Goal: Feedback & Contribution: Submit feedback/report problem

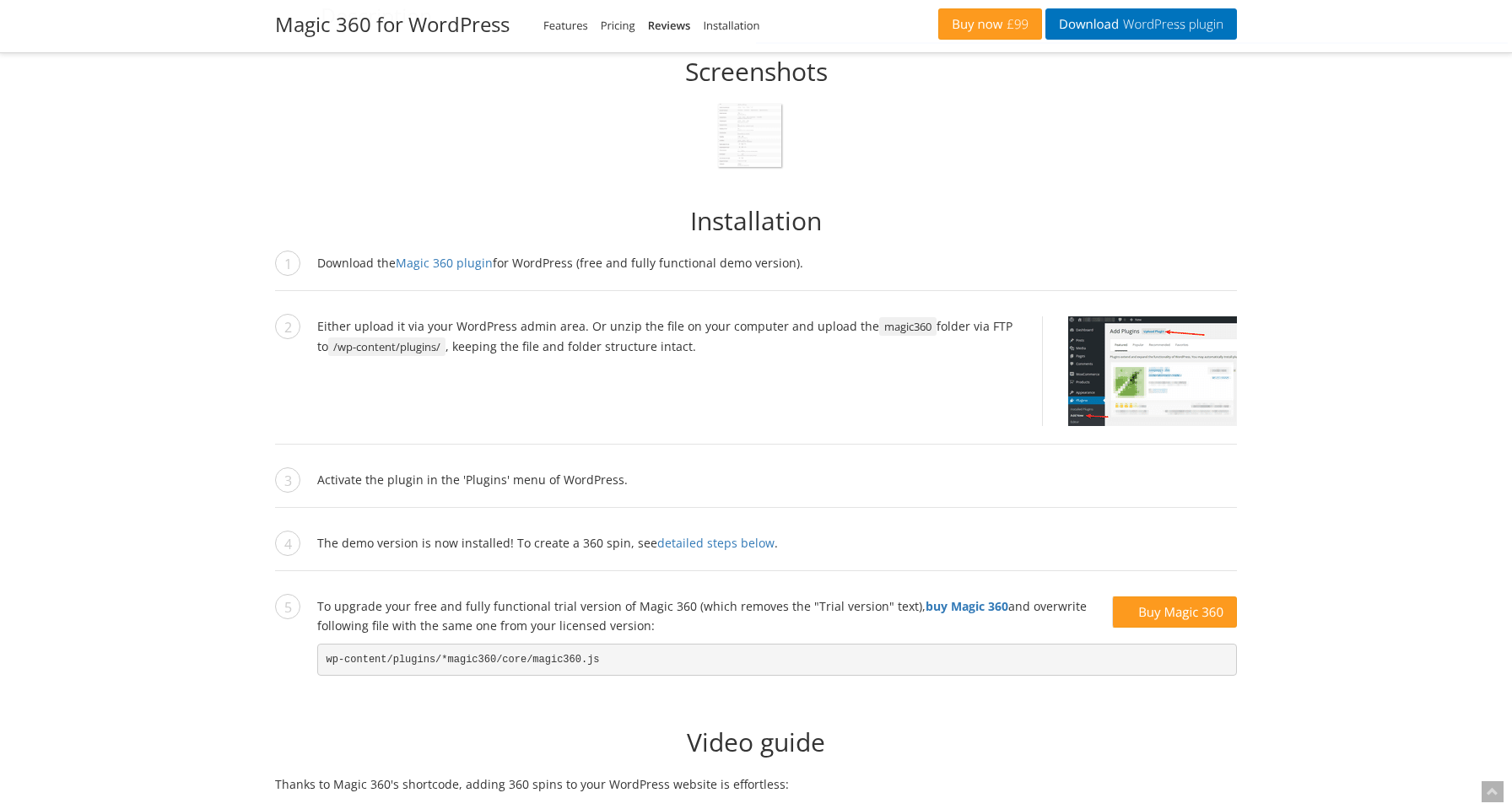
scroll to position [1290, 0]
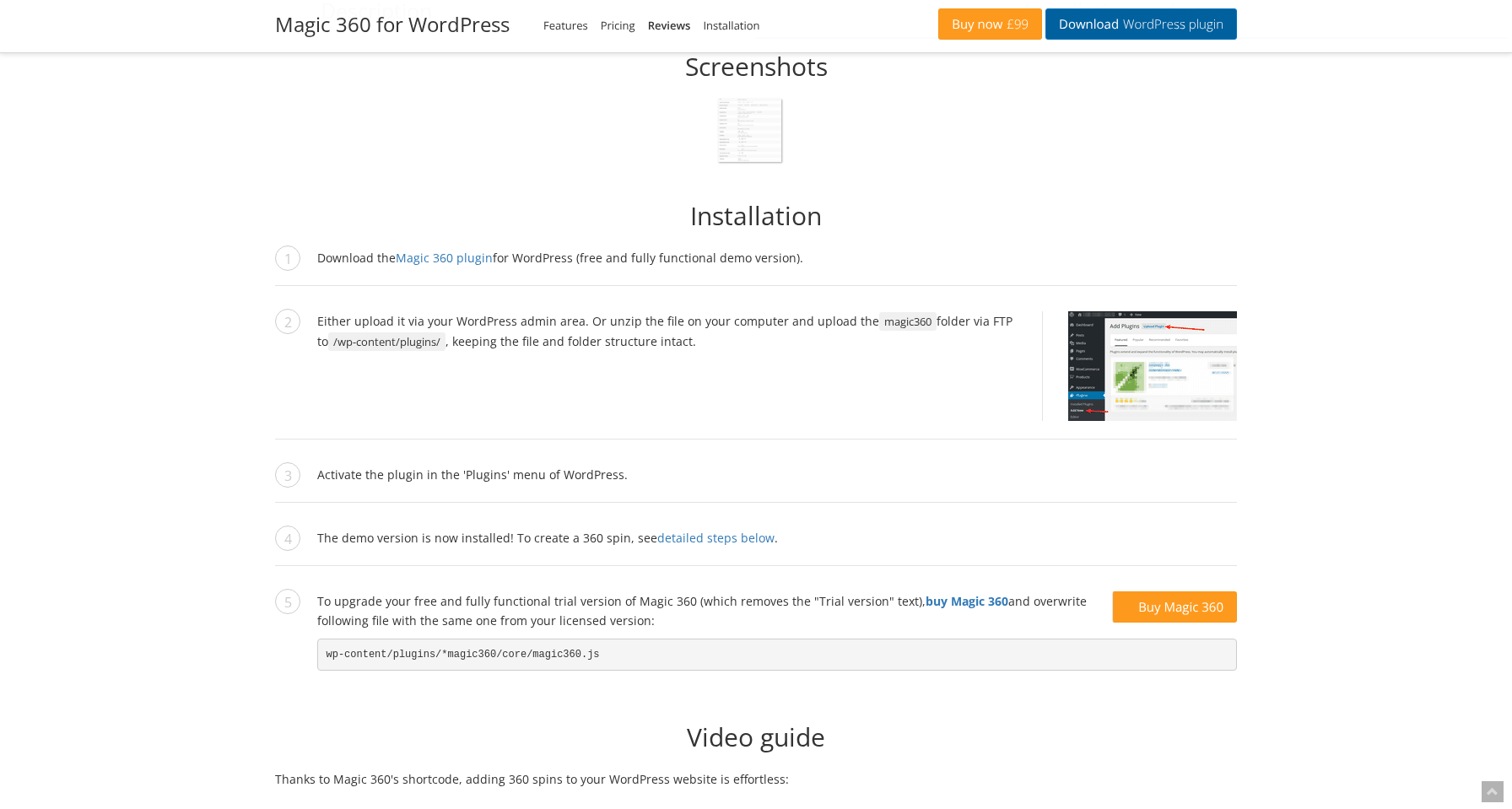
click at [1146, 26] on span "WordPress plugin" at bounding box center [1170, 25] width 105 height 14
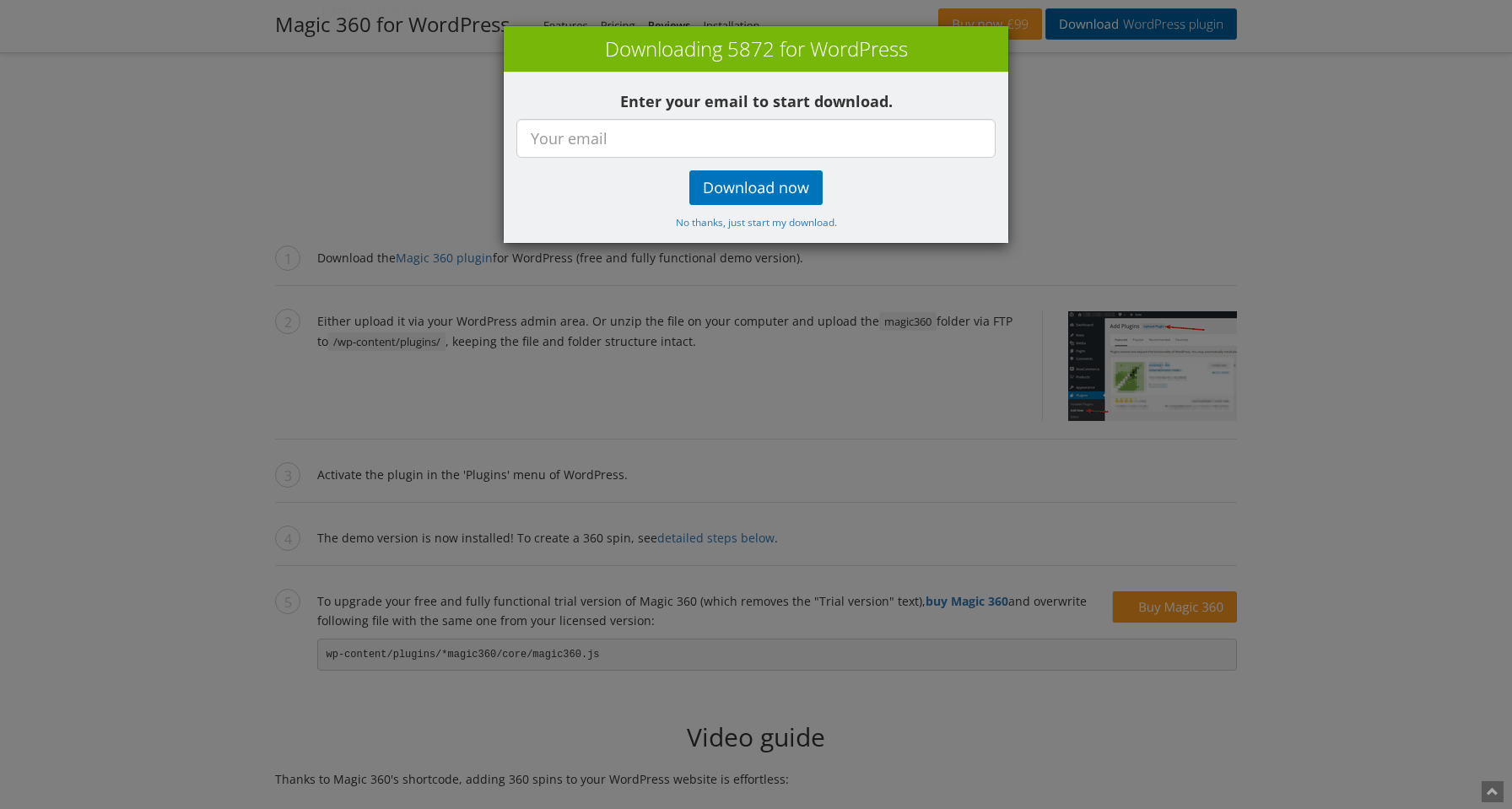
scroll to position [1288, 0]
click at [866, 140] on input "text" at bounding box center [756, 138] width 479 height 39
click at [965, 89] on div "Enter your email to start download. Download now No thanks, just start my downl…" at bounding box center [755, 158] width 504 height 171
click at [800, 226] on small "No thanks, just start my download." at bounding box center [756, 222] width 161 height 14
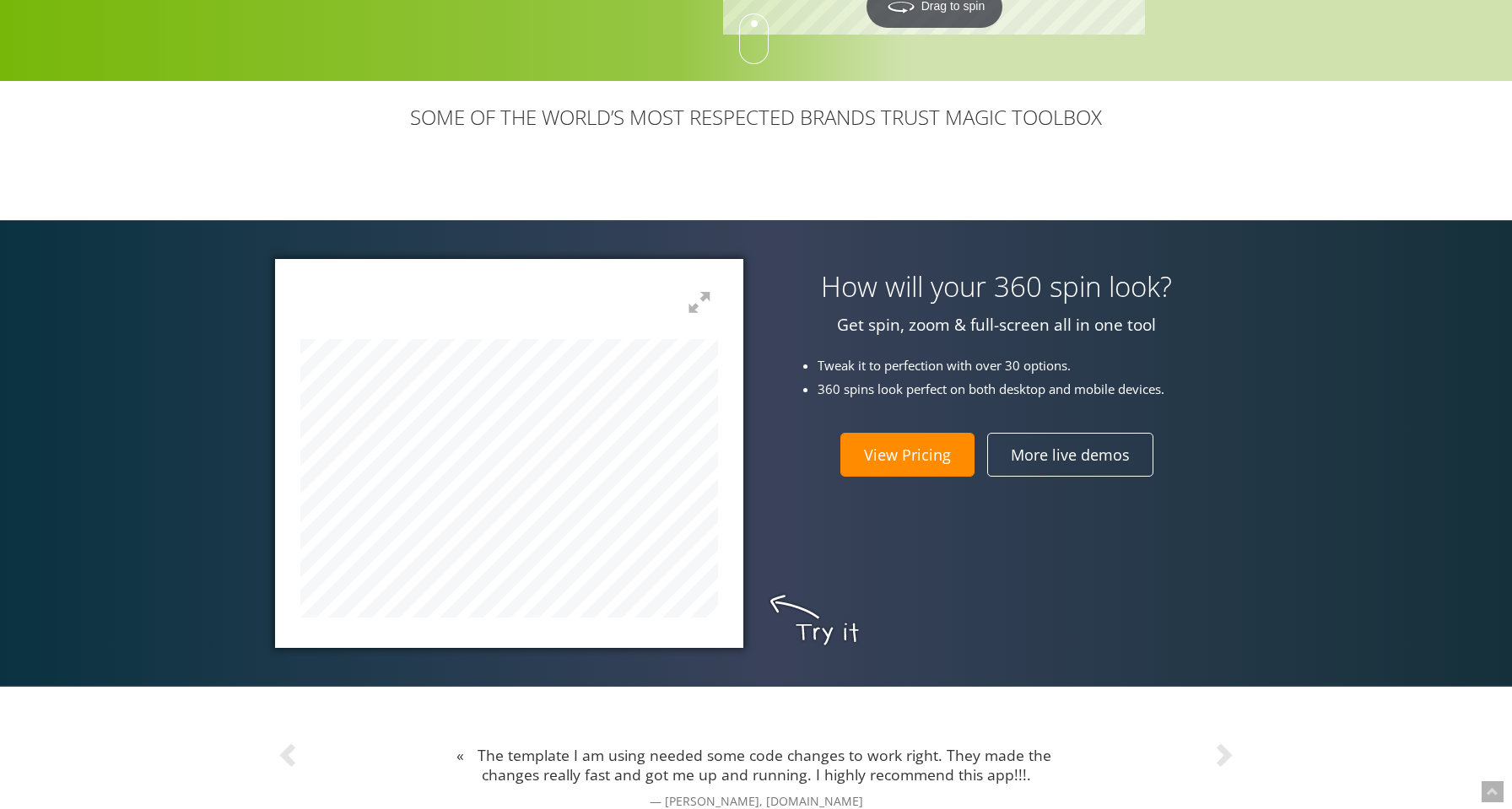
scroll to position [159, 0]
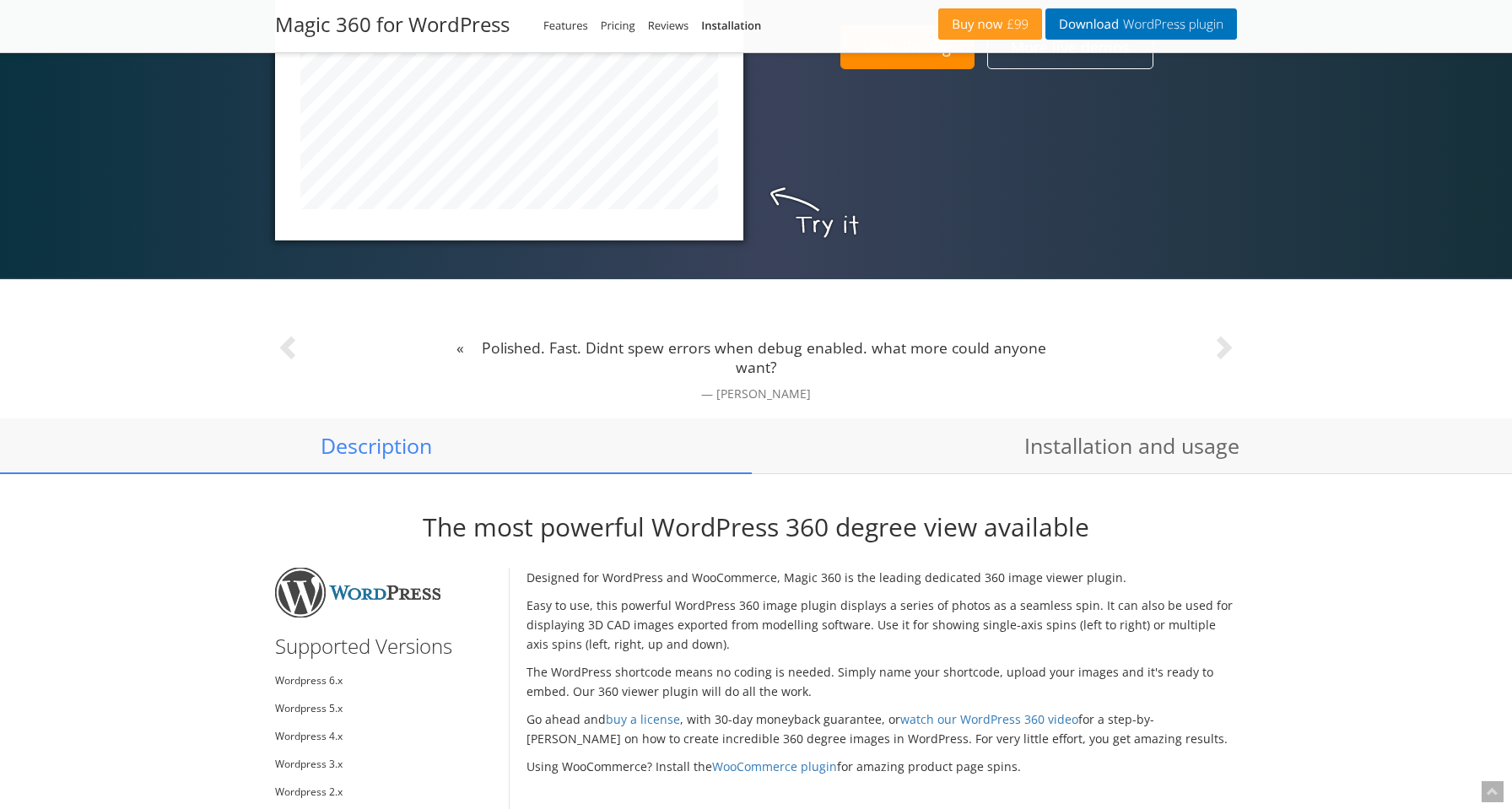
scroll to position [1025, 0]
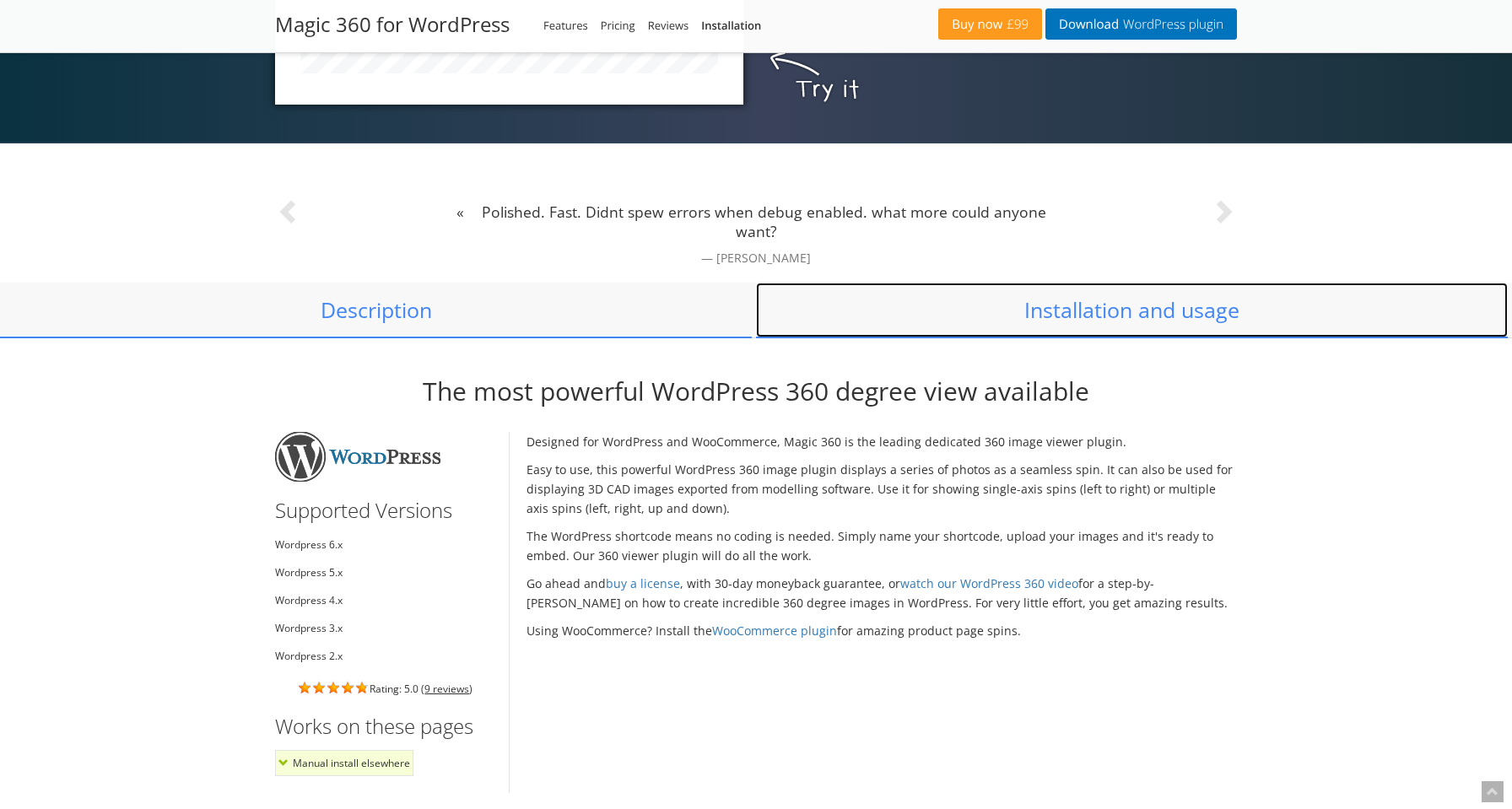
click at [1100, 300] on link "Installation and usage" at bounding box center [1132, 311] width 752 height 56
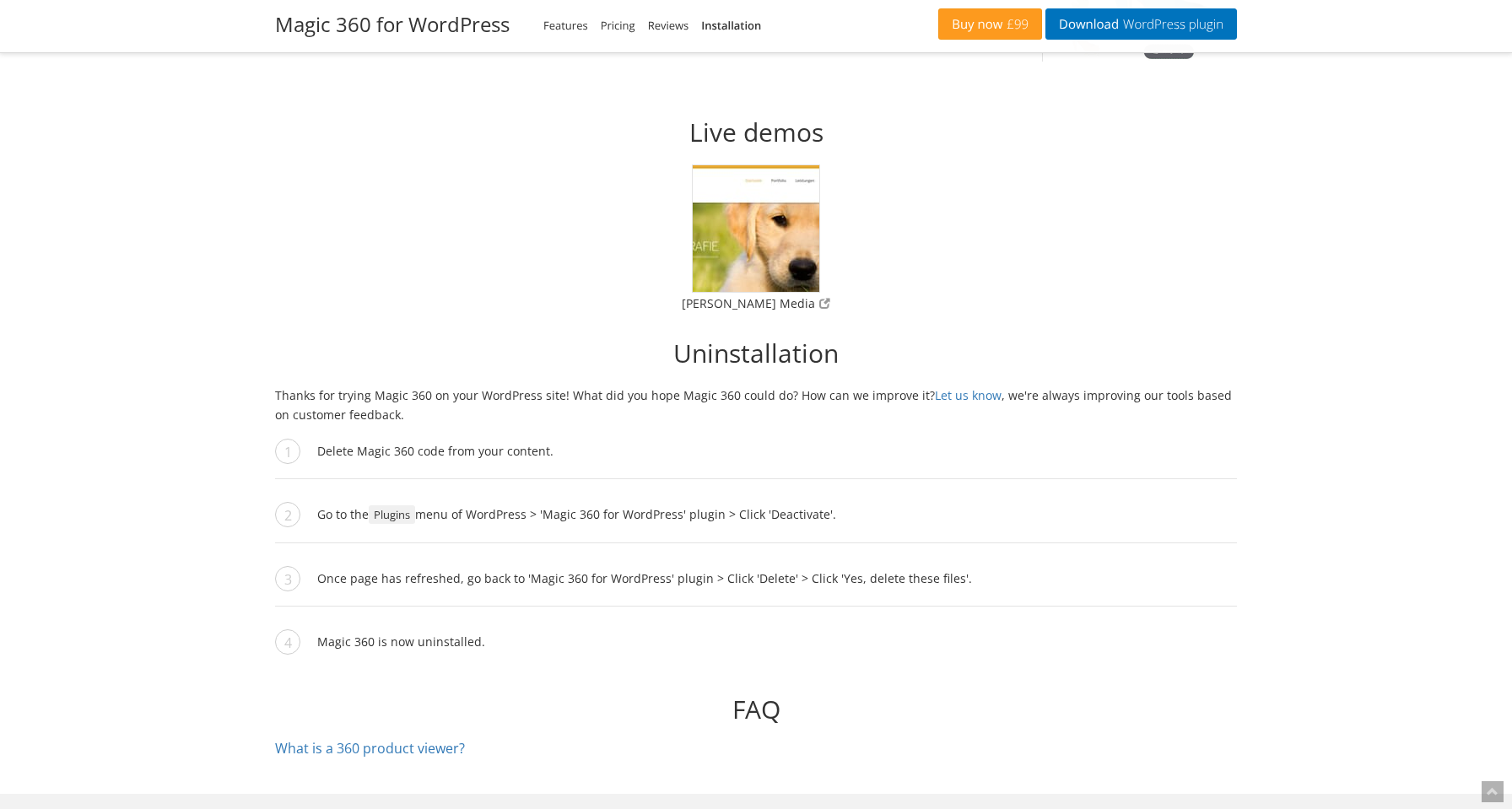
scroll to position [5166, 0]
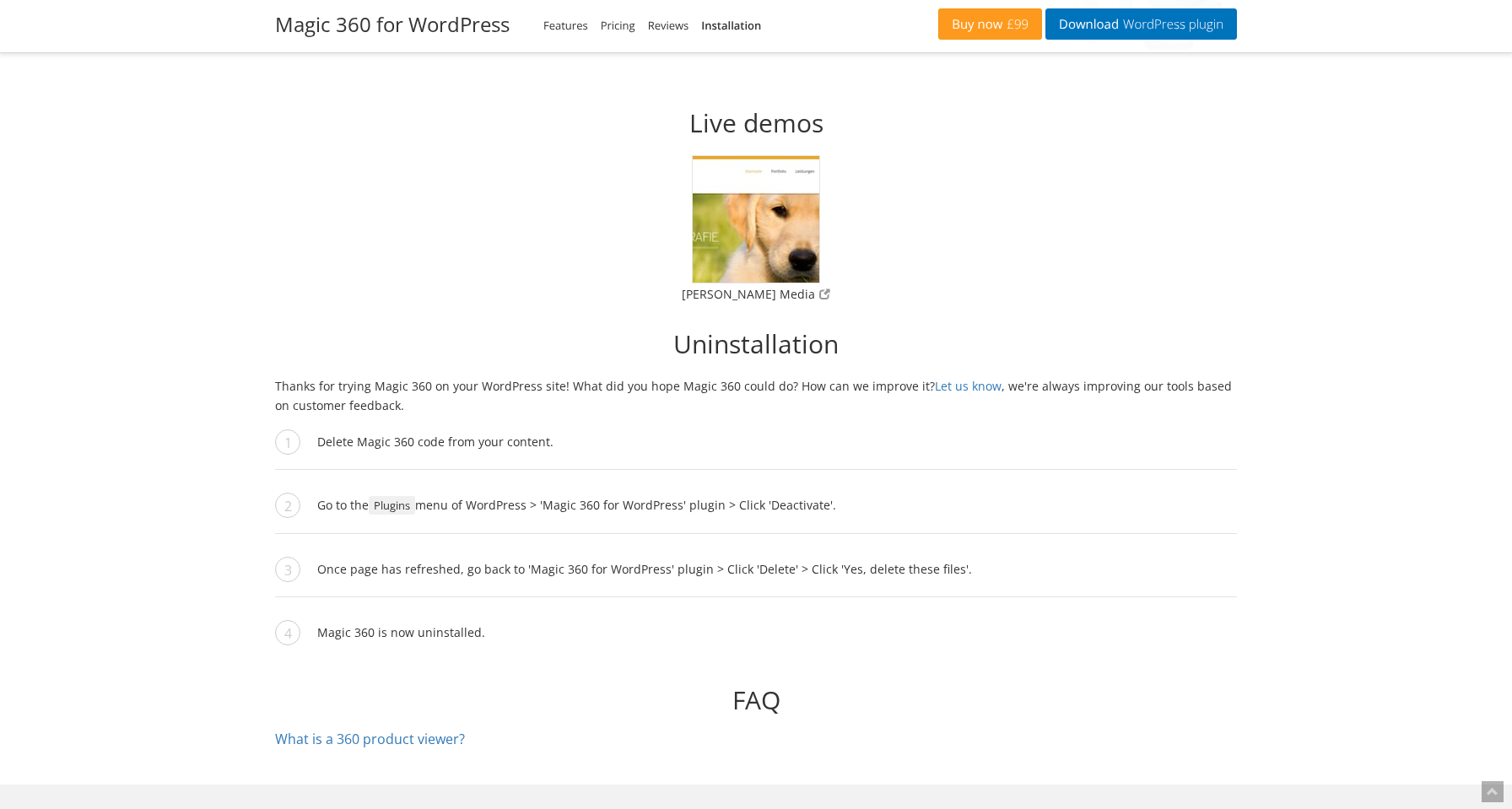
click at [895, 617] on ol "Delete Magic 360 code from your content. Go to the Plugins menu of WordPress > …" at bounding box center [755, 546] width 962 height 228
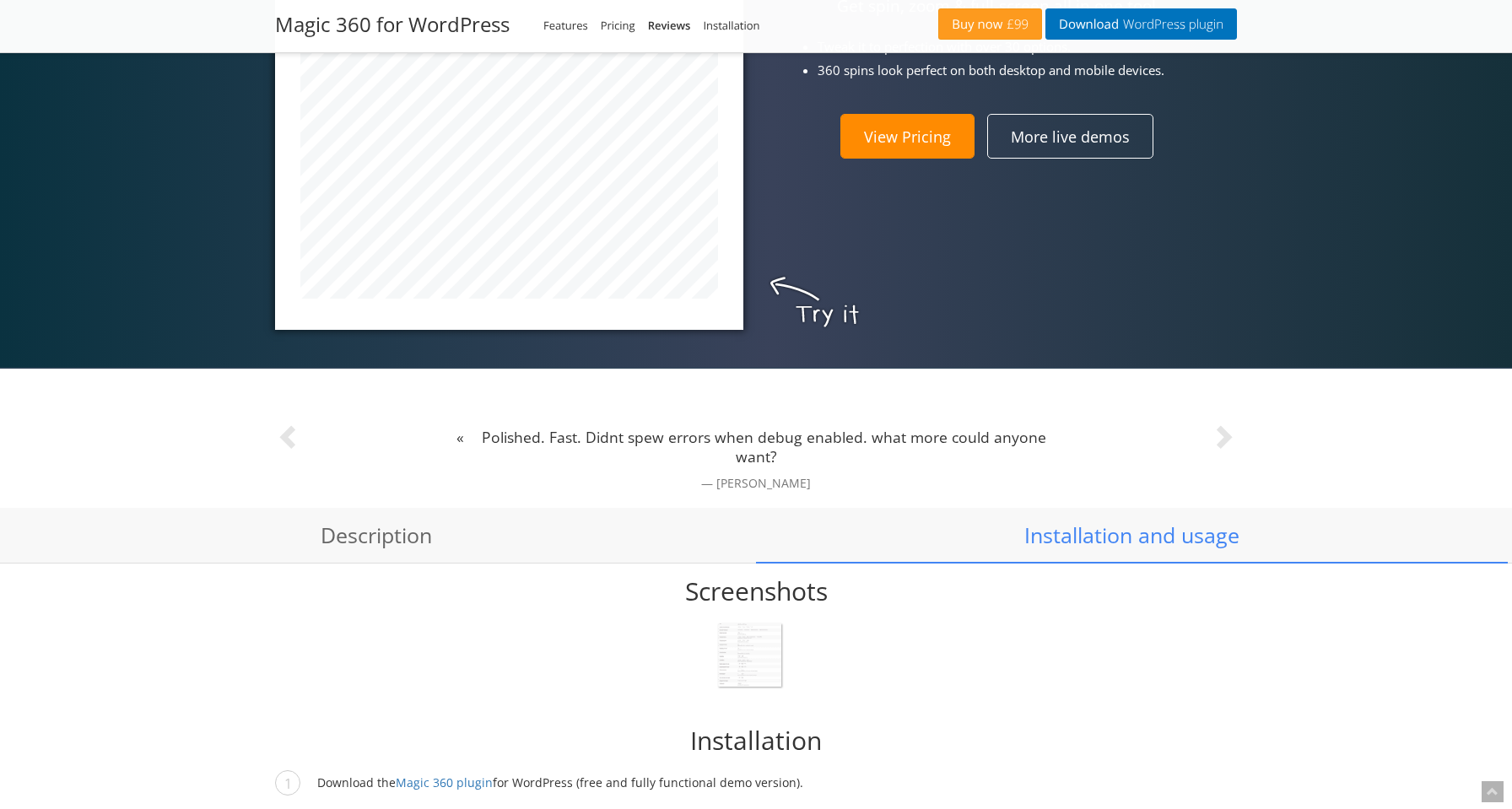
scroll to position [796, 0]
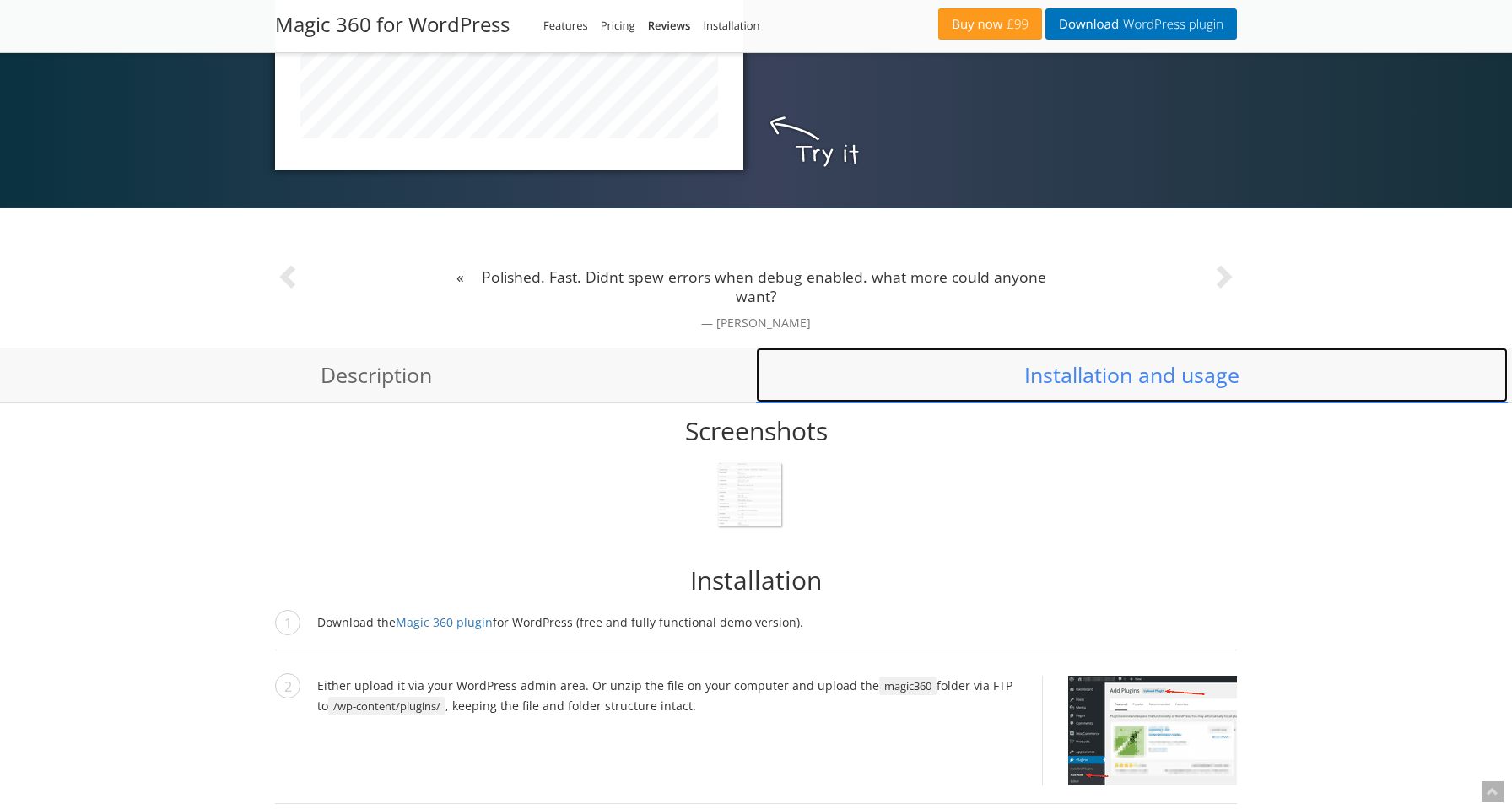
click at [1082, 381] on link "Installation and usage" at bounding box center [1132, 376] width 752 height 56
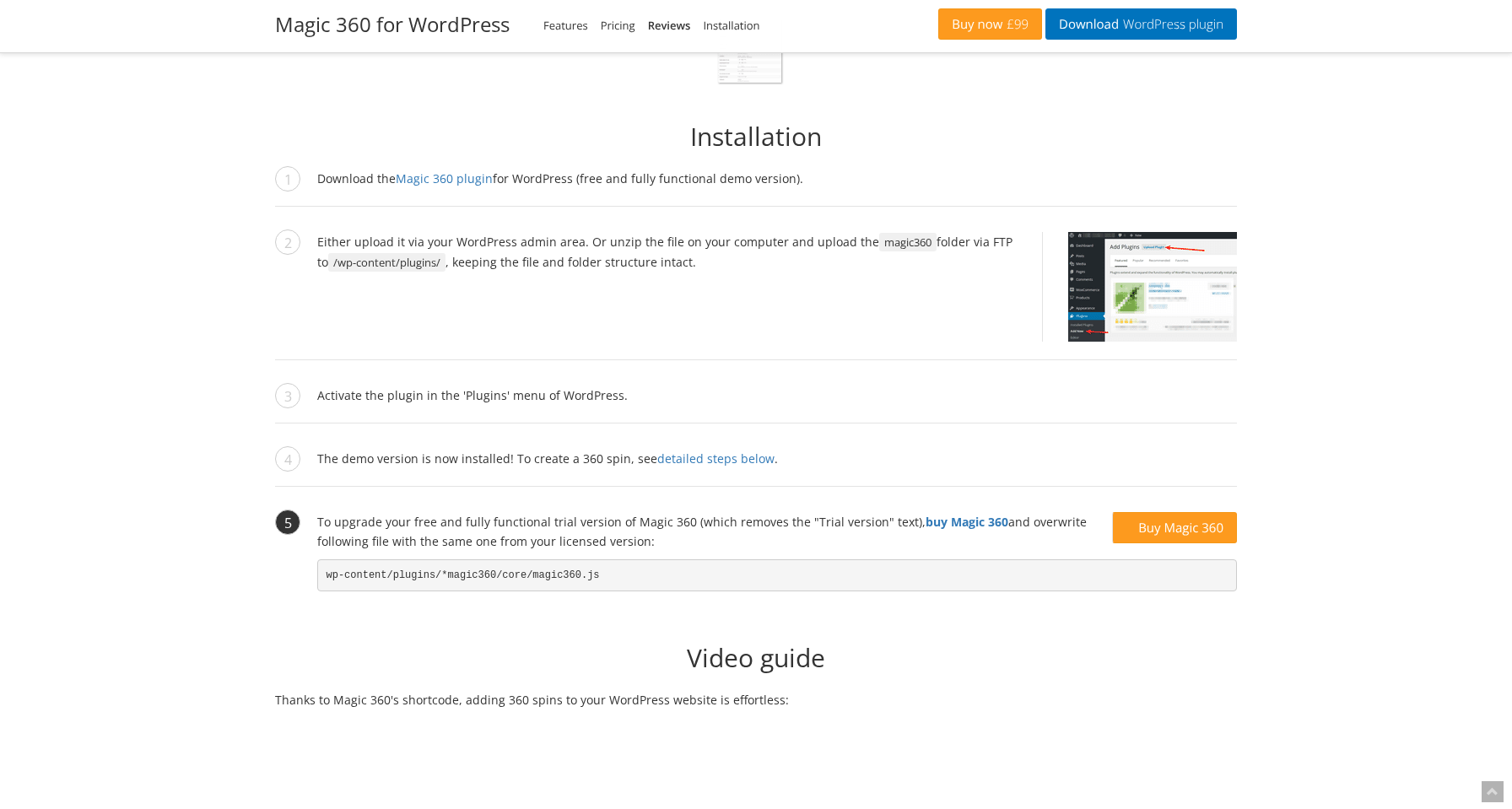
scroll to position [1443, 0]
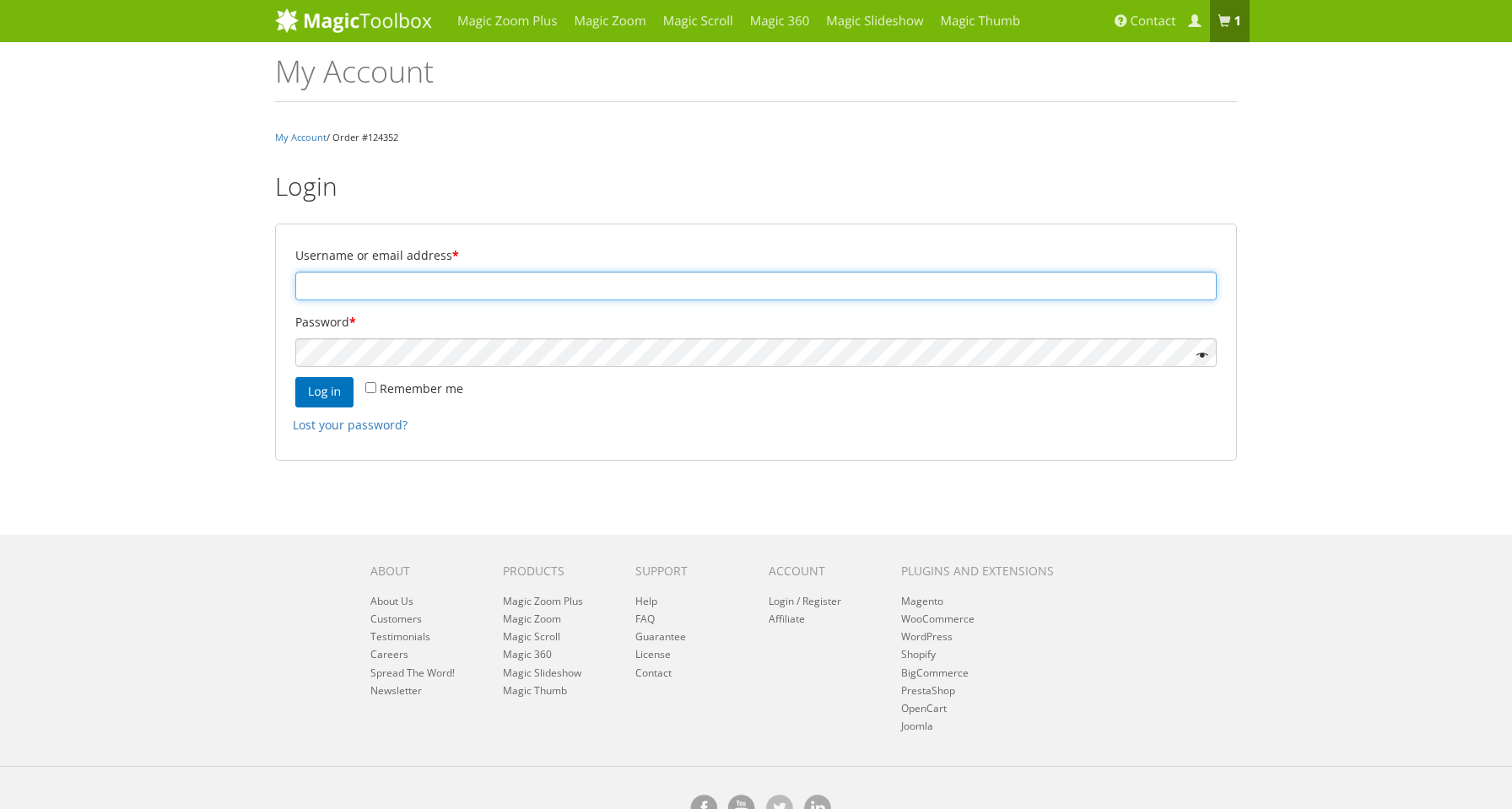
click at [650, 291] on input "Username or email address *" at bounding box center [756, 286] width 921 height 29
paste input "Magic 360 license"
type input "Magic 360 license"
click at [510, 284] on input "Magic 360 license" at bounding box center [756, 286] width 921 height 29
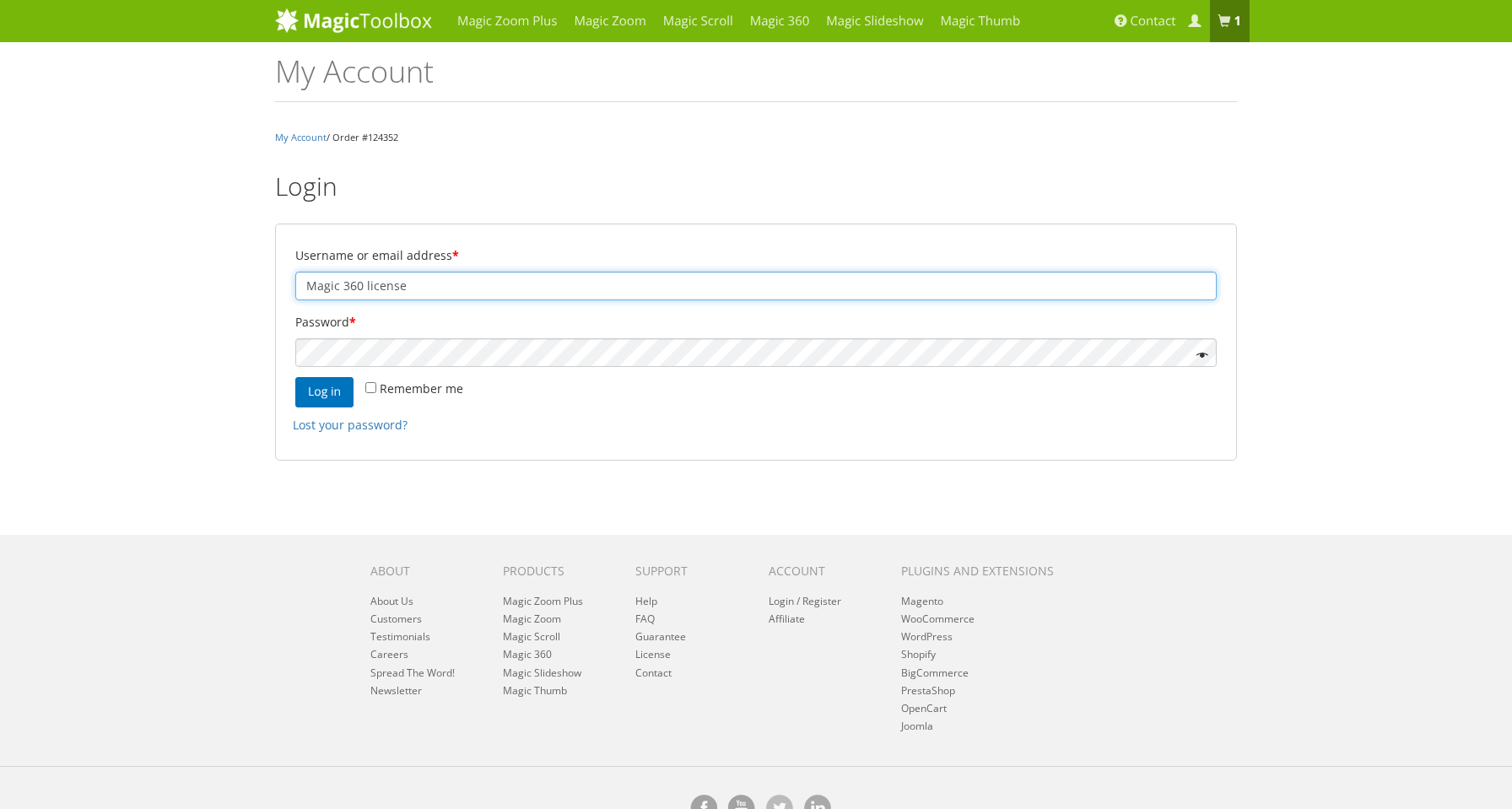
click at [510, 284] on input "Magic 360 license" at bounding box center [756, 286] width 921 height 29
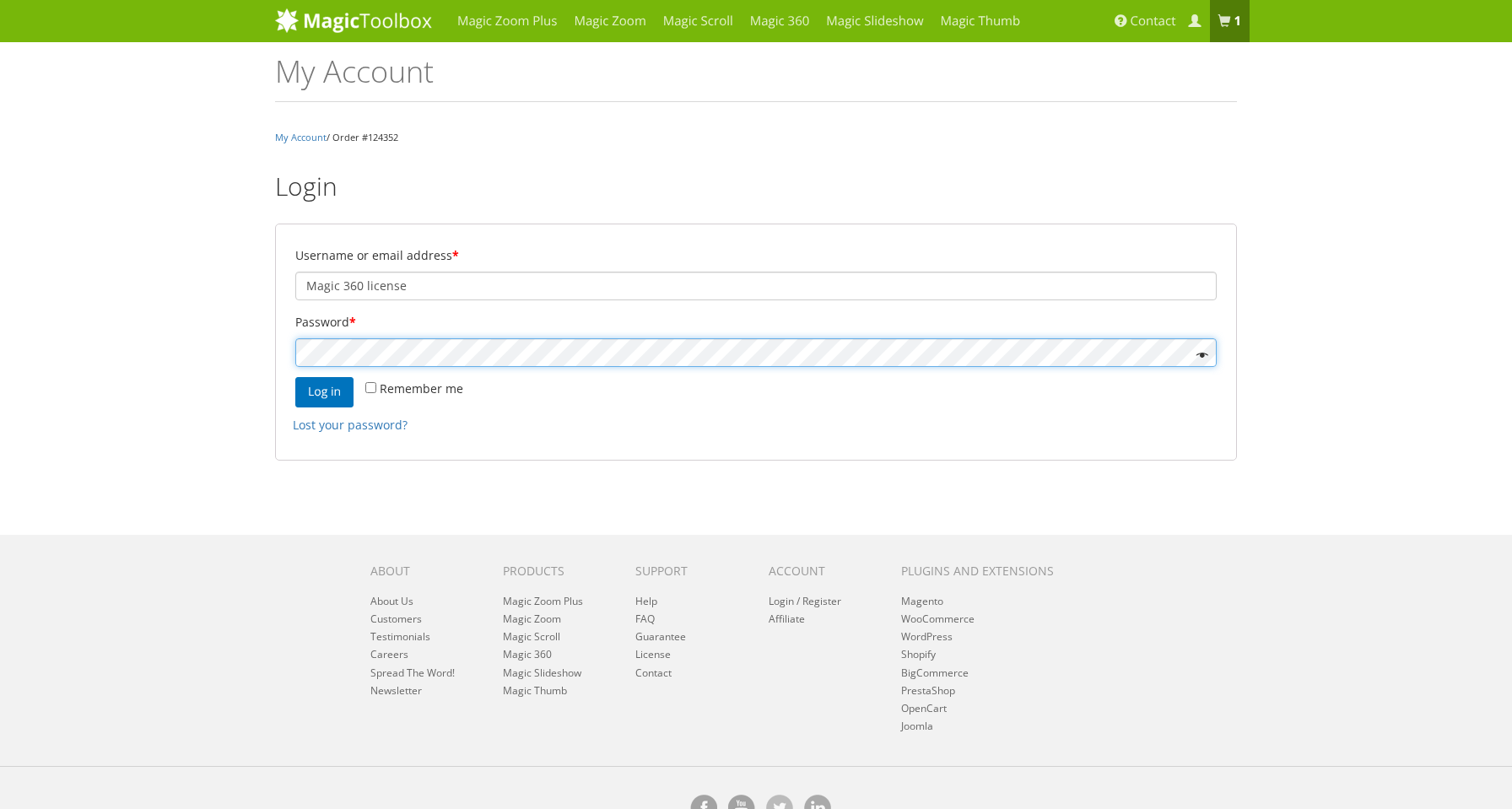
click at [296, 378] on button "Log in" at bounding box center [325, 393] width 58 height 30
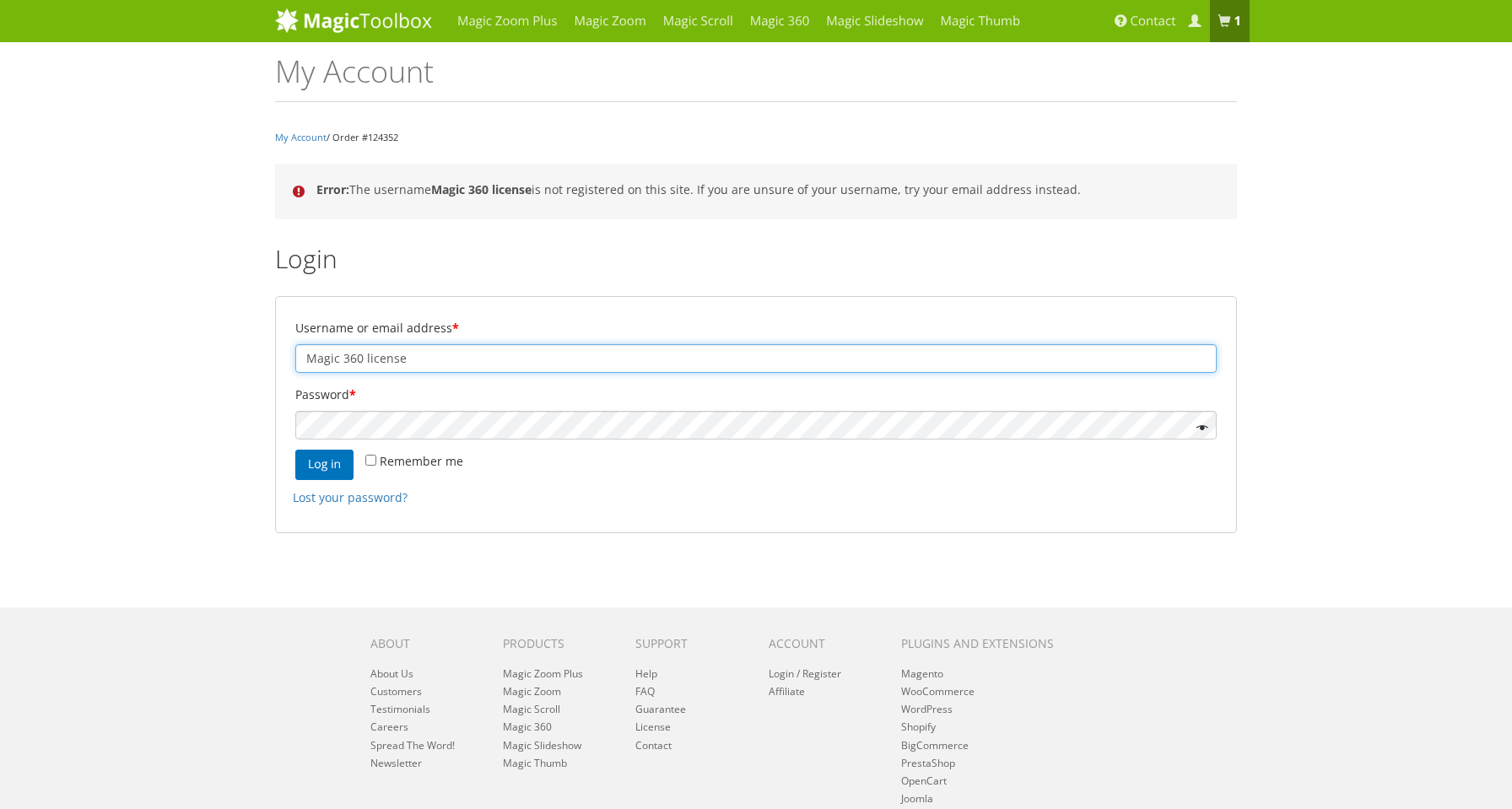
click at [459, 366] on input "Magic 360 license" at bounding box center [756, 359] width 921 height 29
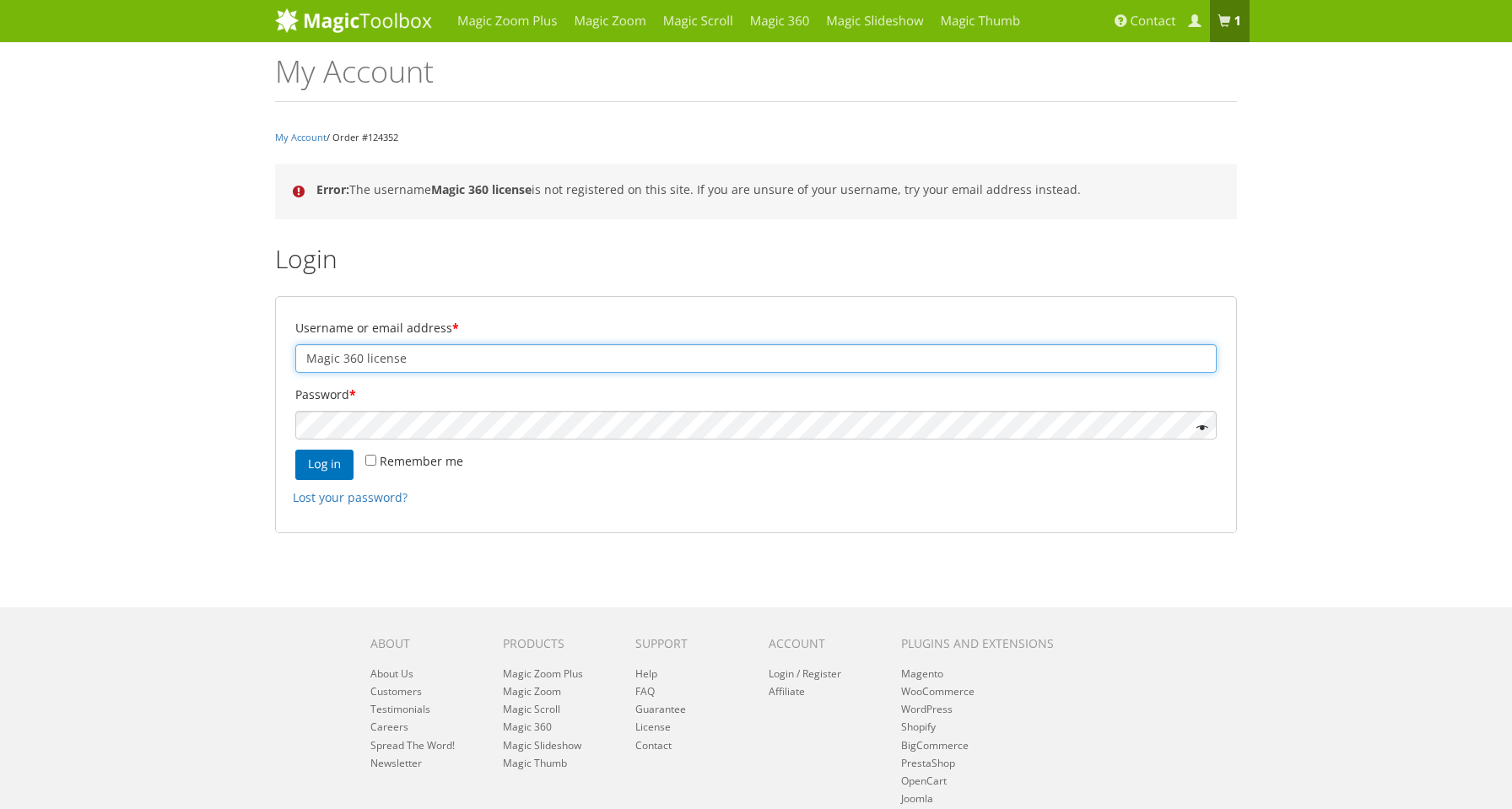
click at [459, 366] on input "Magic 360 license" at bounding box center [756, 359] width 921 height 29
paste input "[EMAIL_ADDRESS][DOMAIN_NAME]"
type input "[EMAIL_ADDRESS][DOMAIN_NAME]"
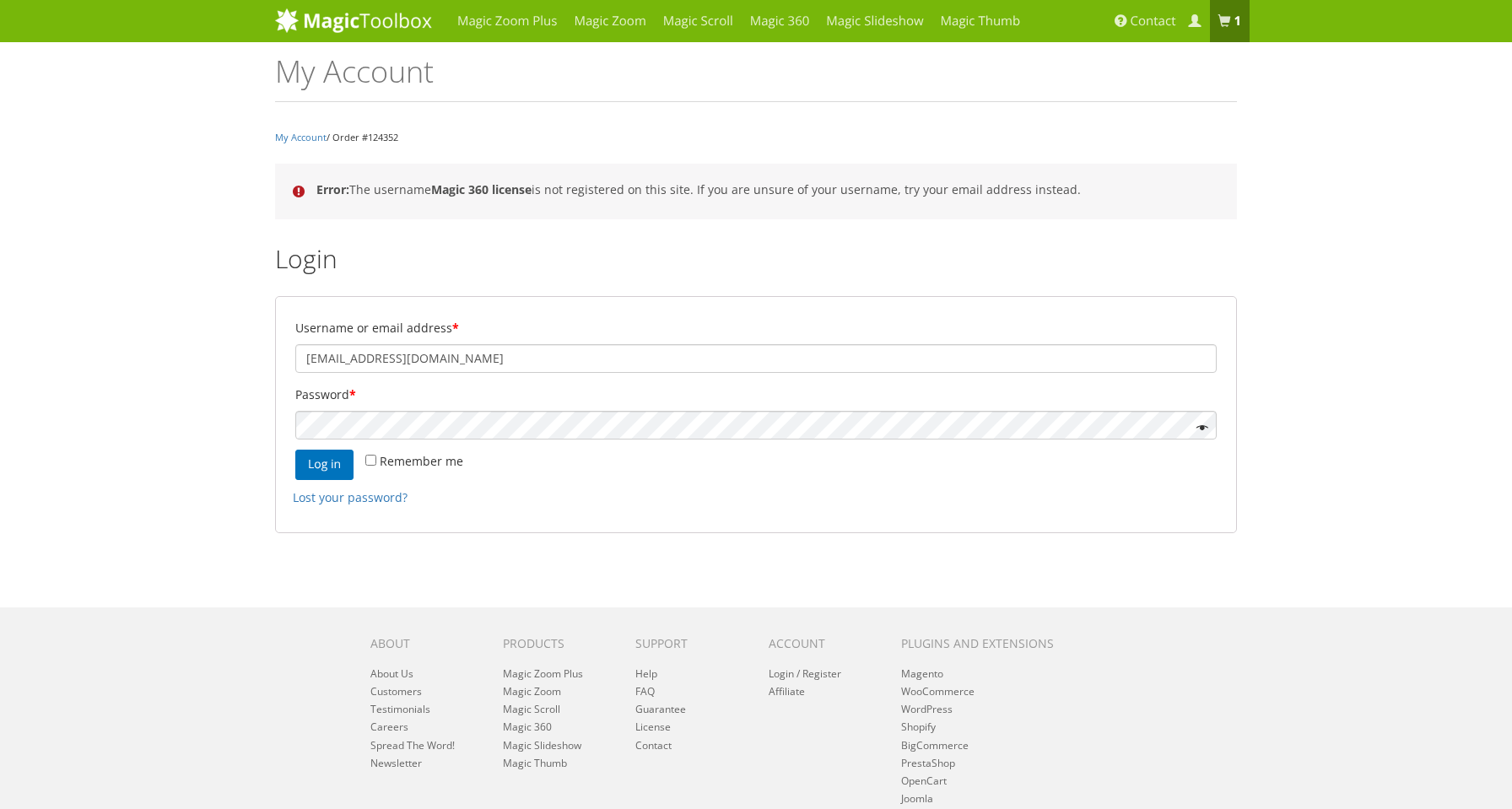
click at [1204, 430] on span at bounding box center [1198, 427] width 19 height 19
click at [337, 460] on button "Log in" at bounding box center [325, 464] width 58 height 30
click at [327, 470] on button "Log in" at bounding box center [325, 464] width 58 height 30
click at [895, 191] on link "Lost your password?" at bounding box center [952, 190] width 115 height 16
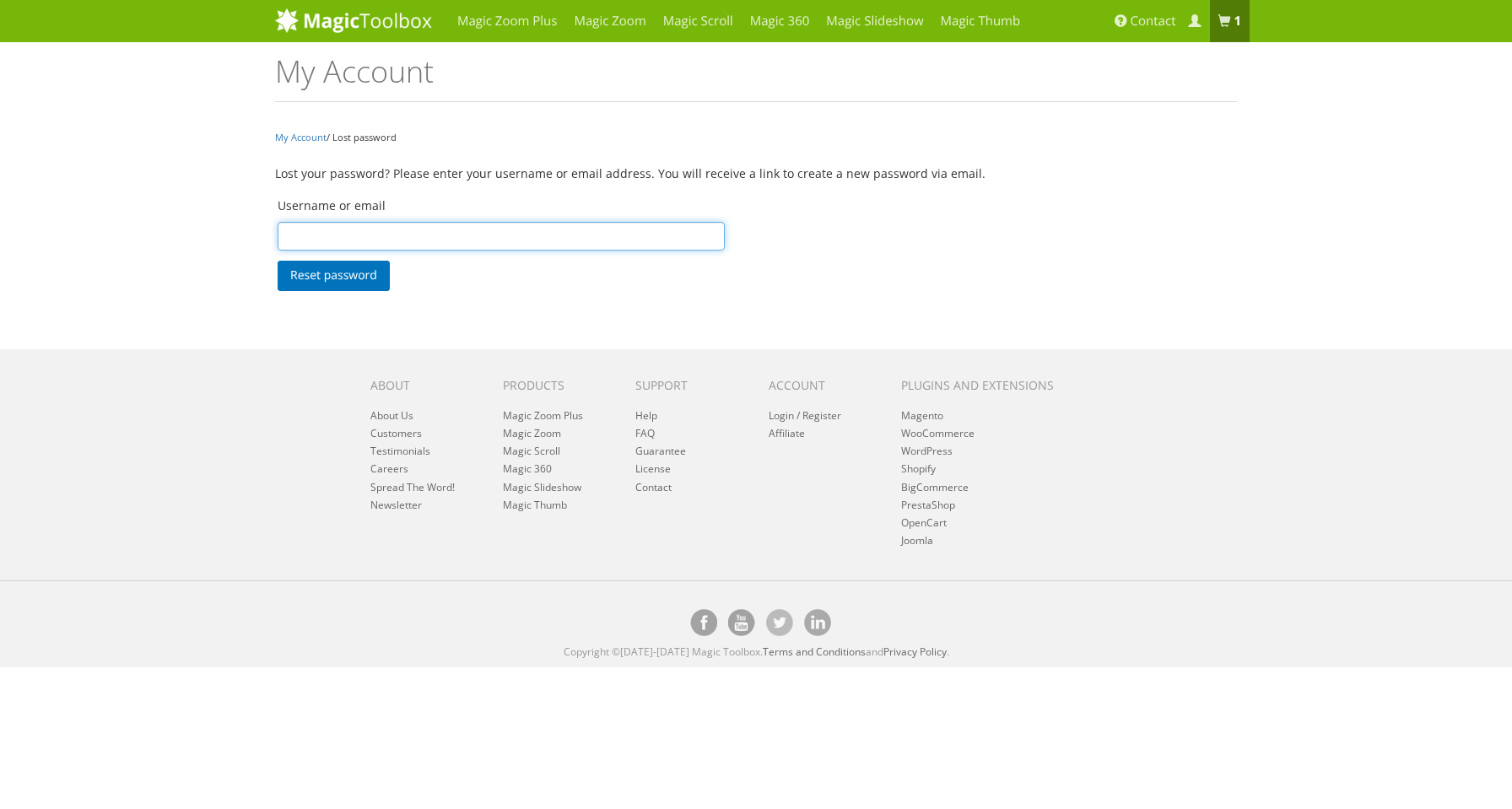
click at [362, 238] on input "Username or email" at bounding box center [501, 236] width 447 height 29
type input "ab@ideesta.com"
click at [326, 282] on button "Reset password" at bounding box center [334, 276] width 112 height 30
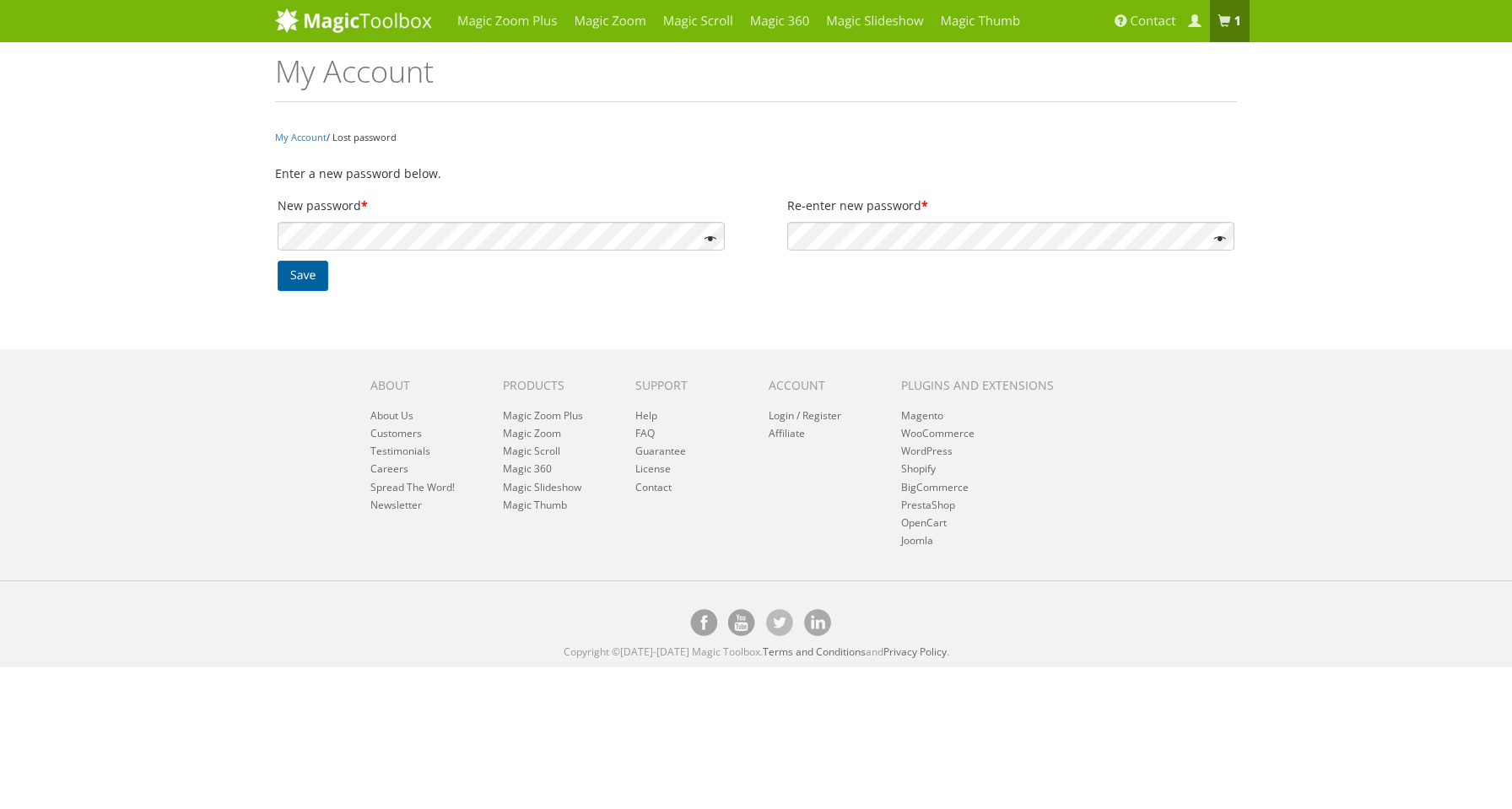
click at [316, 273] on button "Save" at bounding box center [303, 276] width 51 height 30
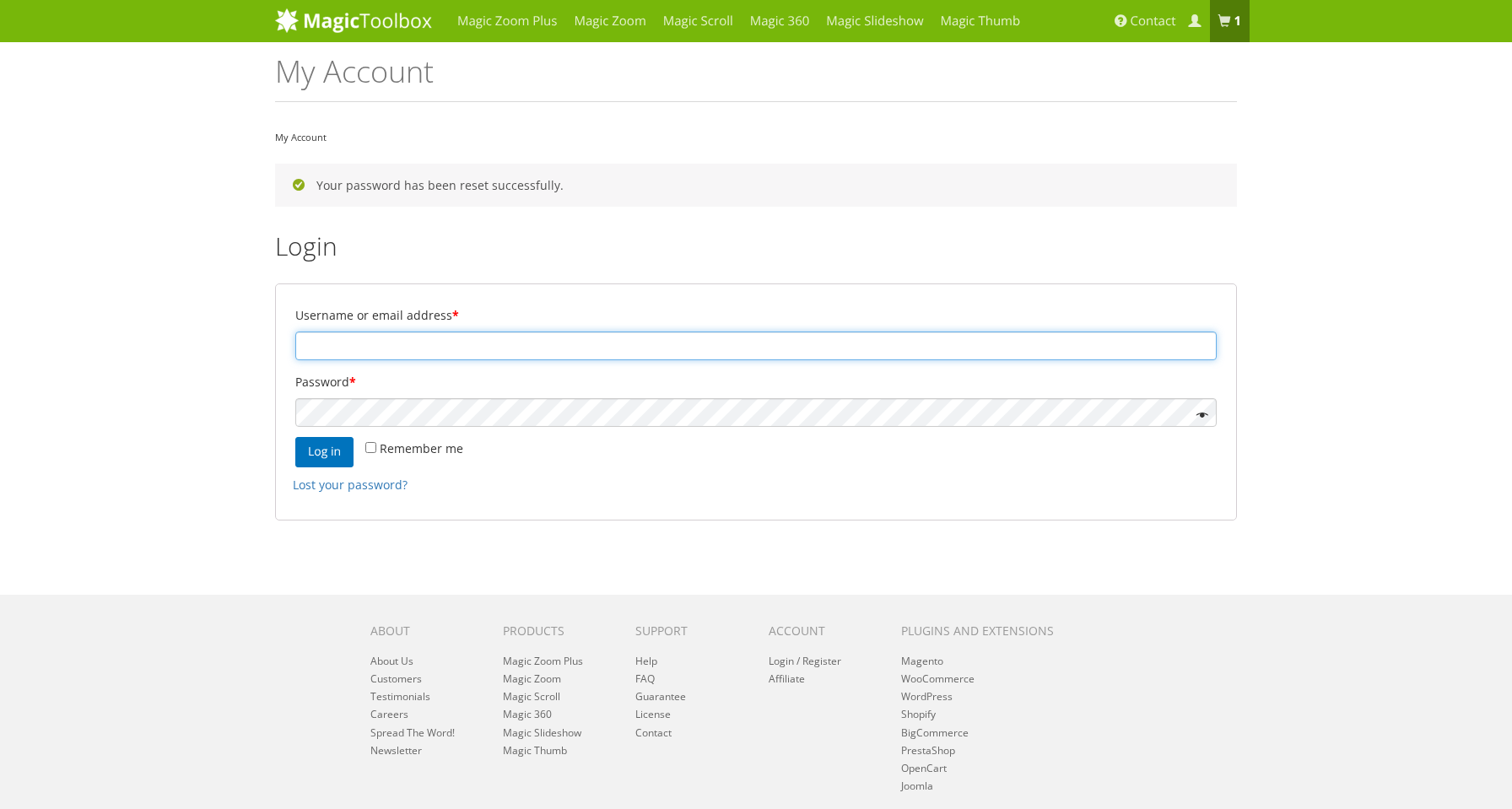
click at [448, 334] on input "Username or email address *" at bounding box center [756, 346] width 921 height 29
click at [352, 348] on input "ab@grailium.com" at bounding box center [756, 346] width 921 height 29
type input "ab@ideesta.com"
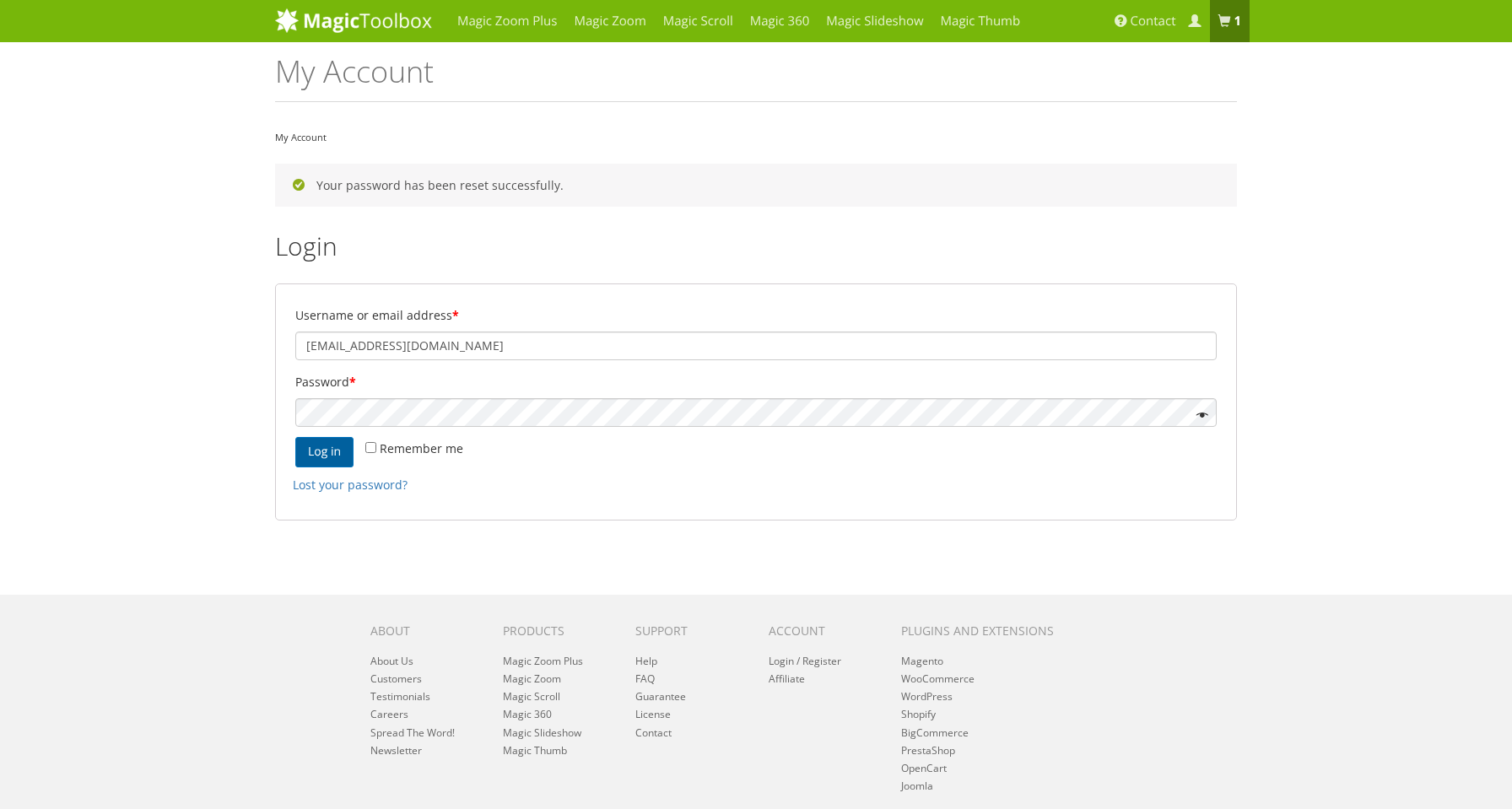
click at [329, 451] on button "Log in" at bounding box center [325, 452] width 58 height 30
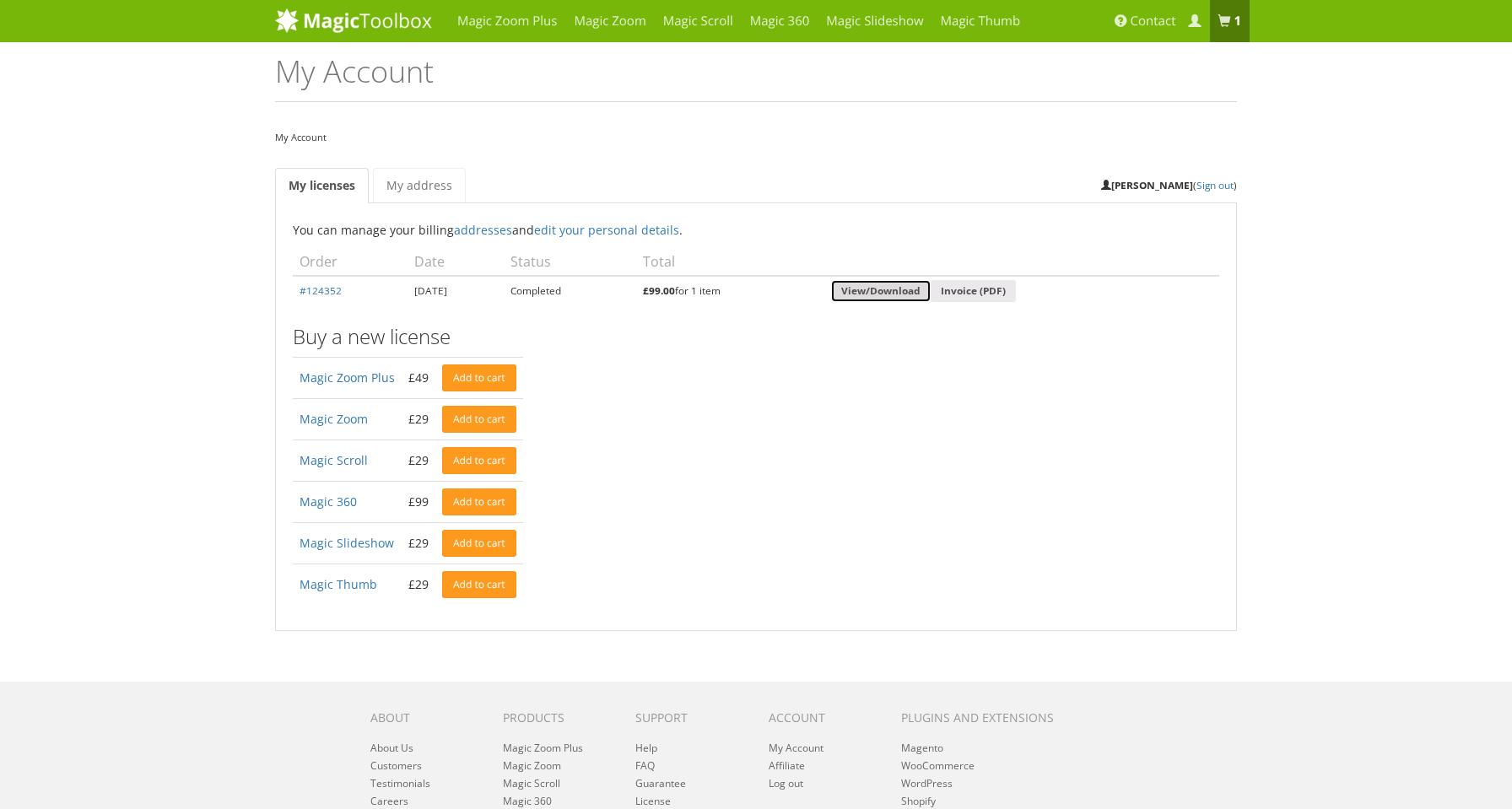
click at [900, 293] on link "View/Download" at bounding box center [881, 291] width 100 height 23
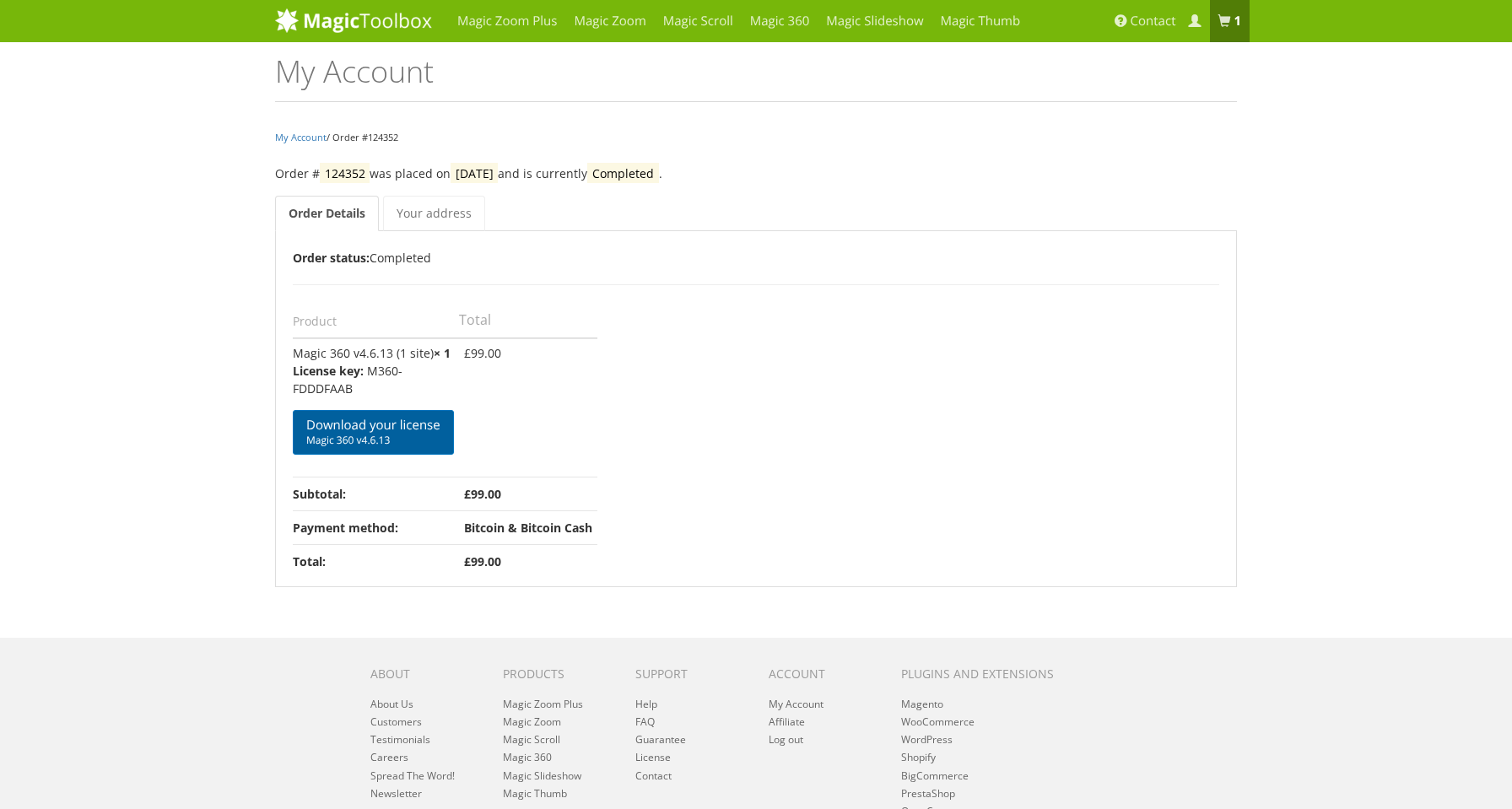
click at [419, 426] on link "Download your license Magic 360 v4.6.13" at bounding box center [373, 432] width 161 height 45
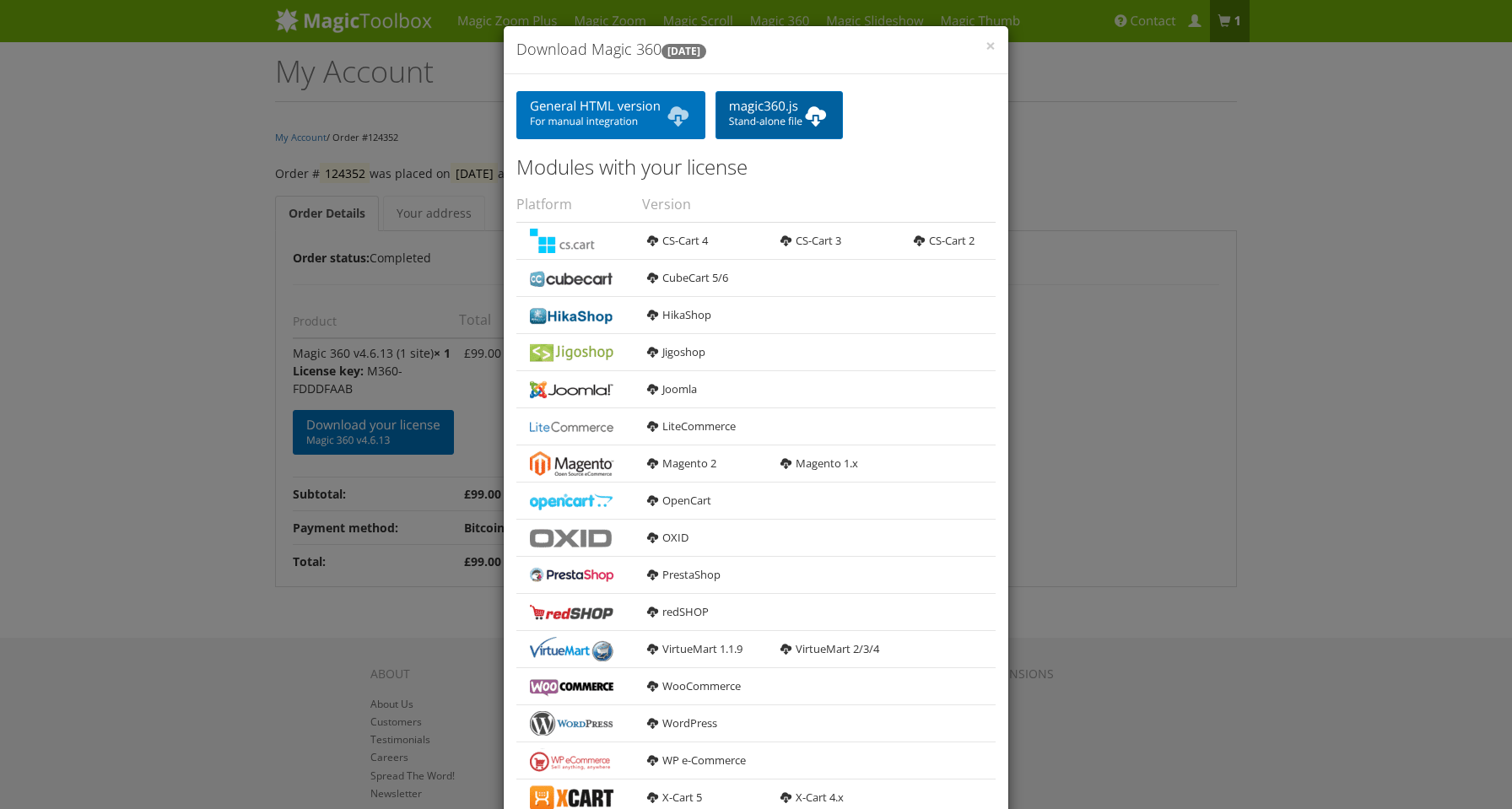
click at [821, 117] on b at bounding box center [815, 116] width 27 height 34
click at [991, 46] on span "×" at bounding box center [991, 46] width 10 height 24
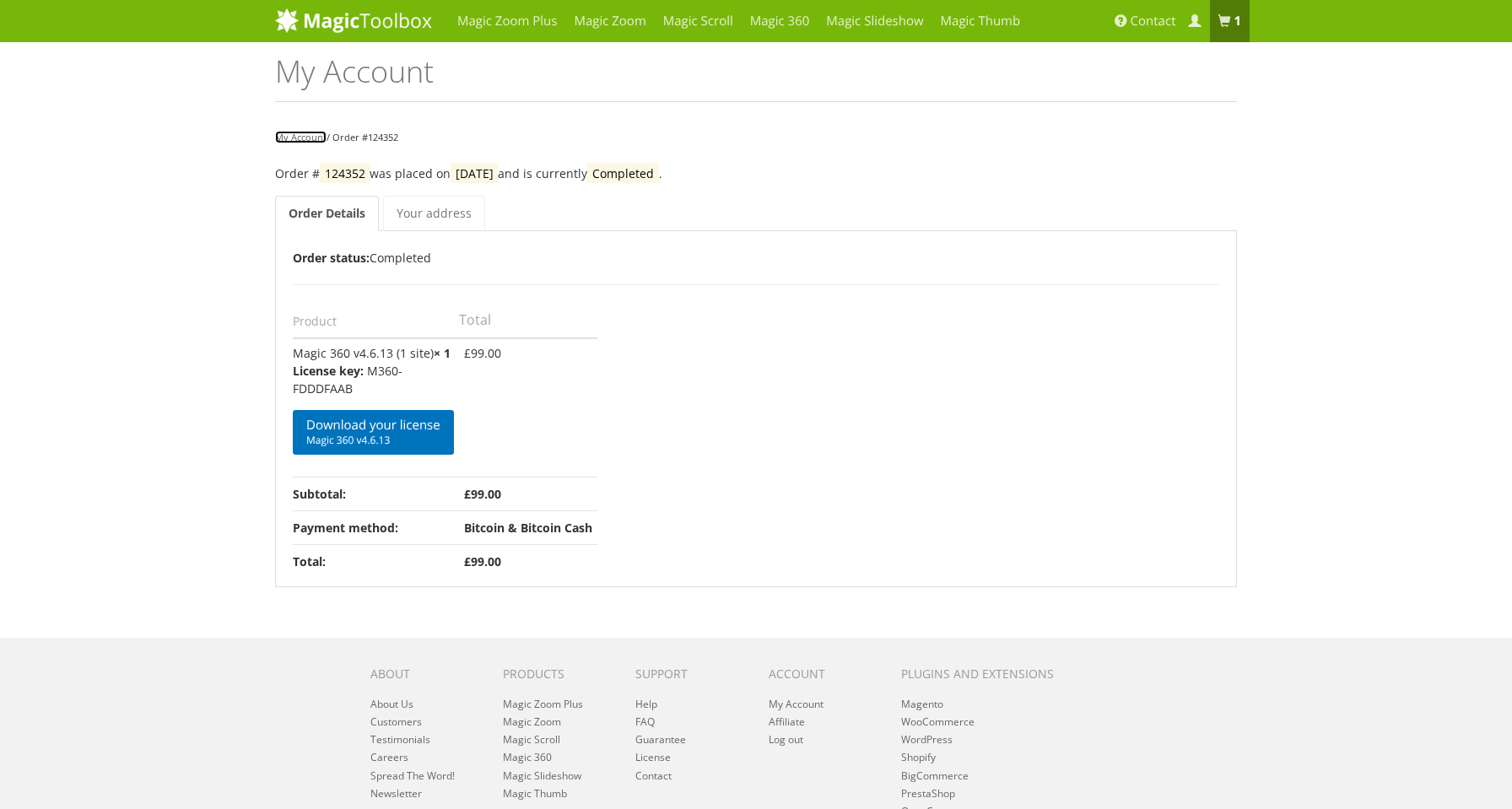
click at [307, 133] on link "My Account" at bounding box center [301, 137] width 52 height 13
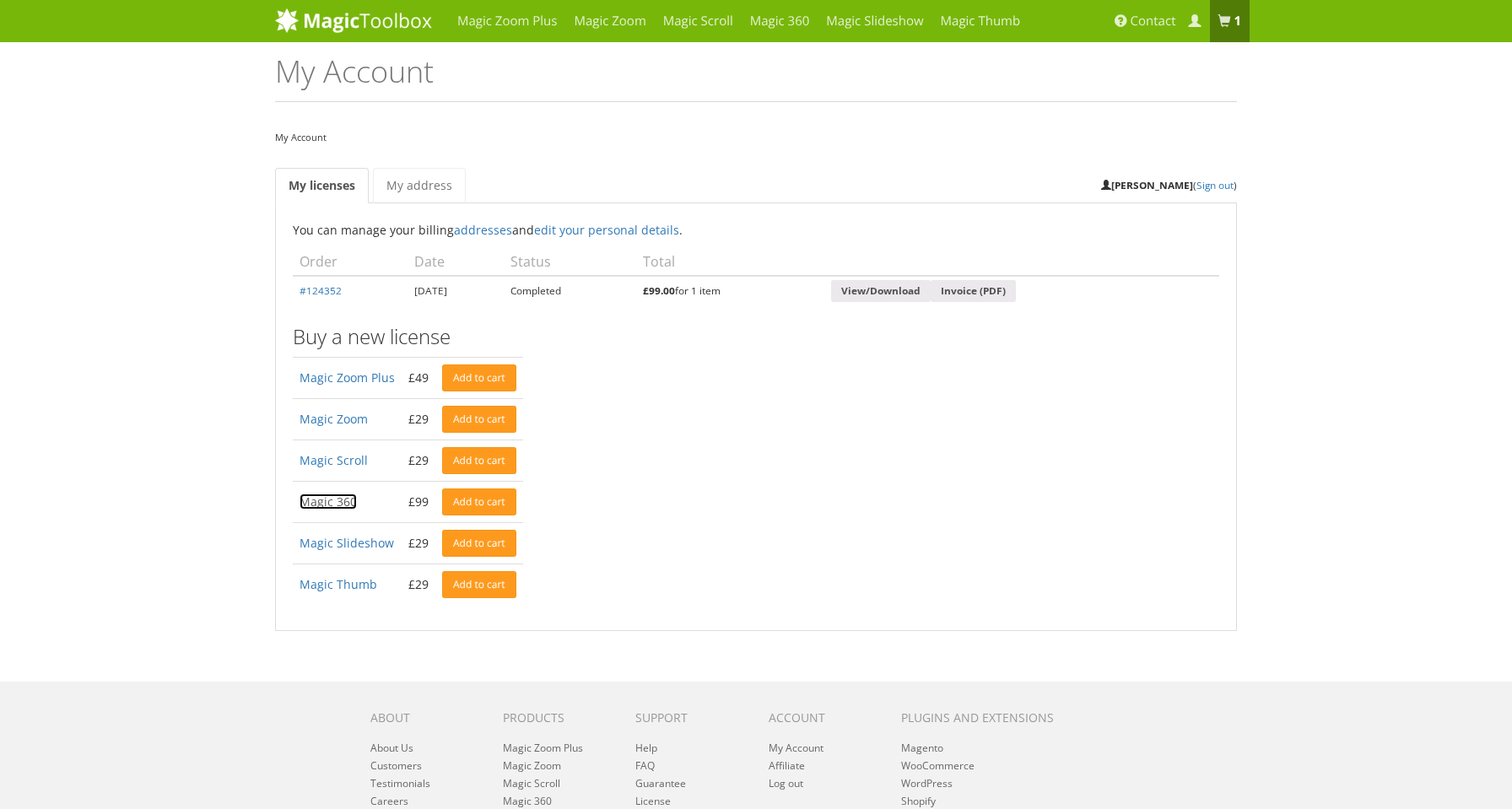
click at [318, 500] on link "Magic 360" at bounding box center [328, 501] width 57 height 16
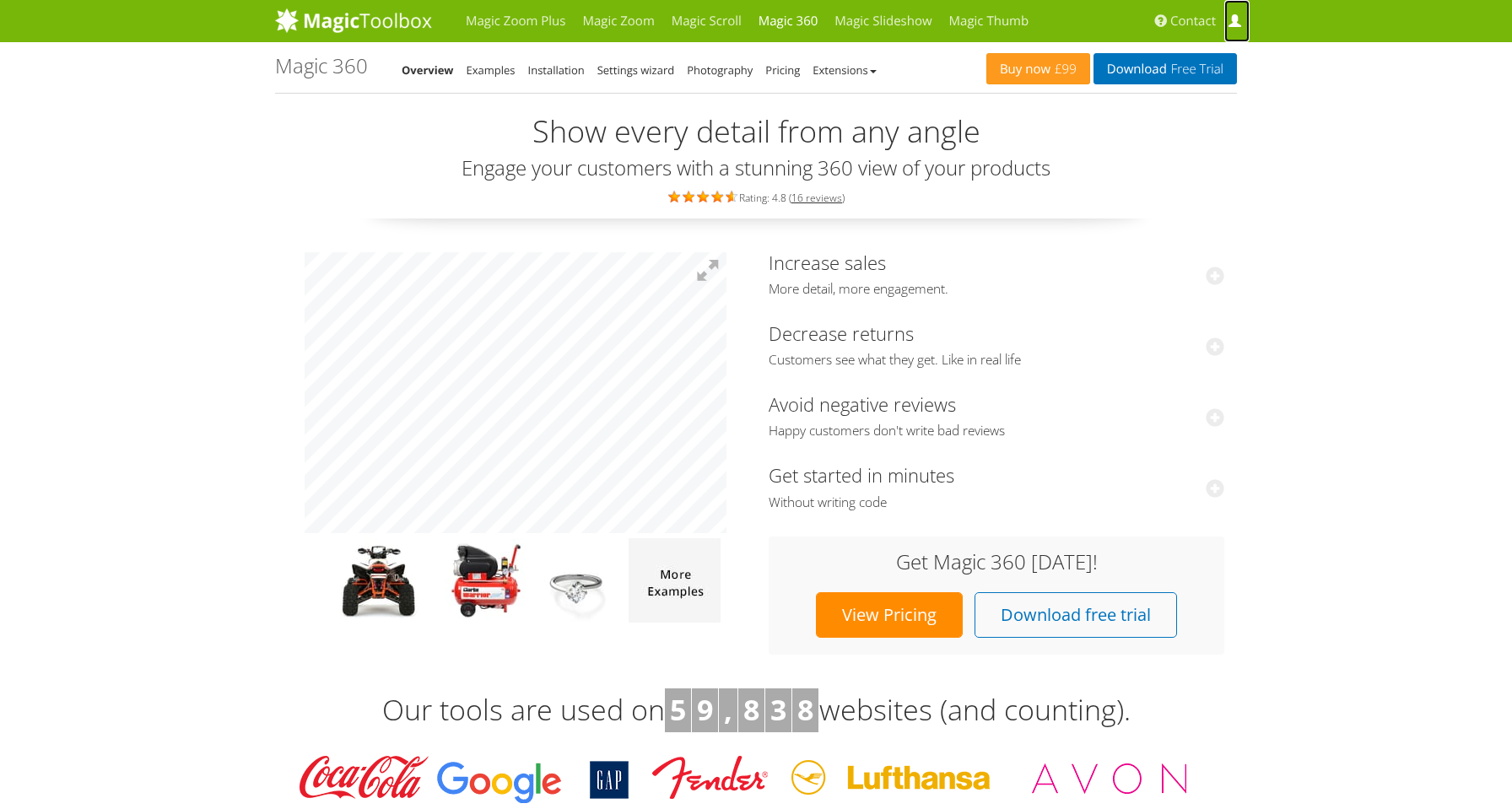
click at [1238, 20] on span at bounding box center [1234, 21] width 13 height 13
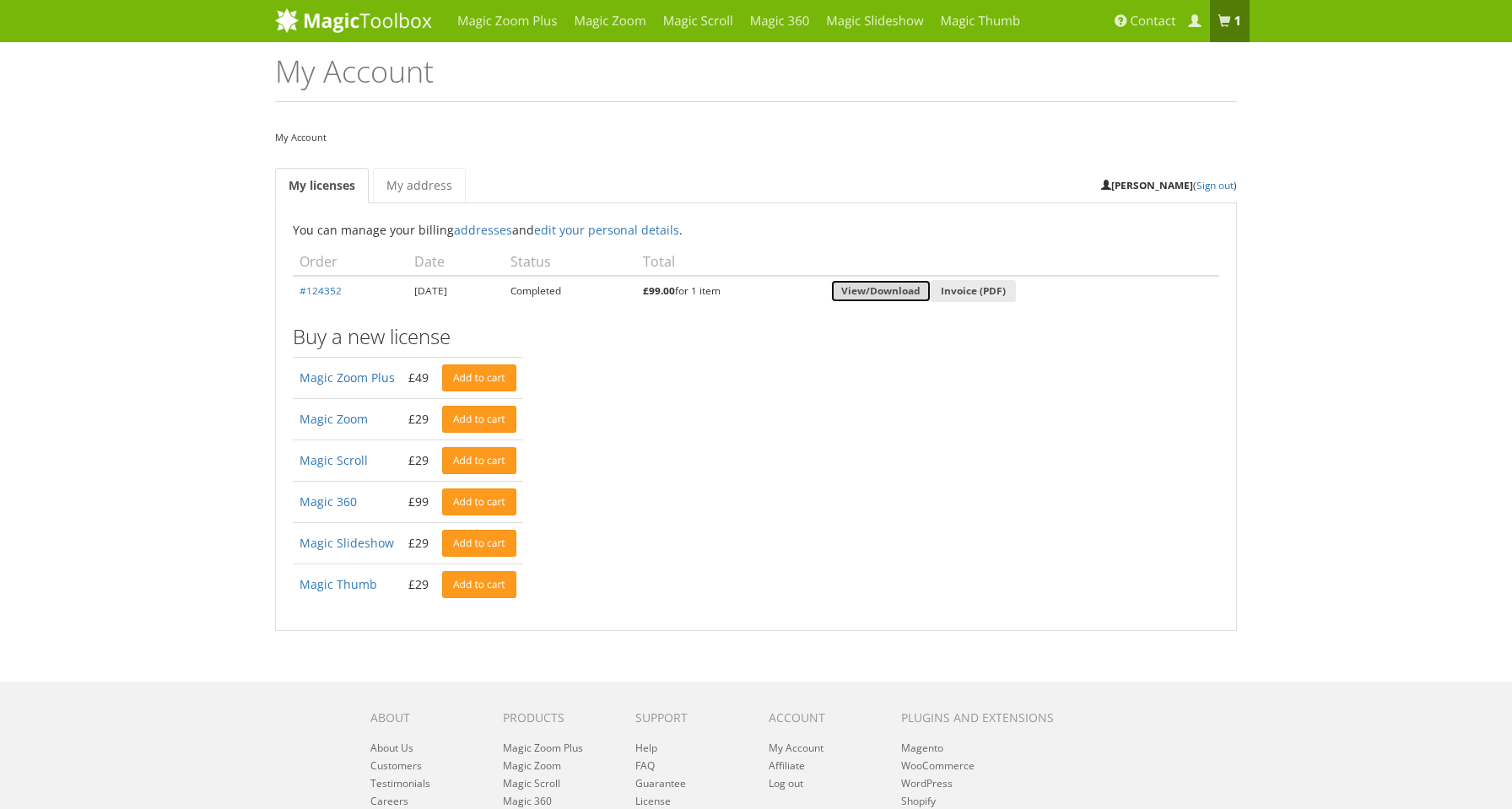
click at [903, 291] on link "View/Download" at bounding box center [881, 291] width 100 height 23
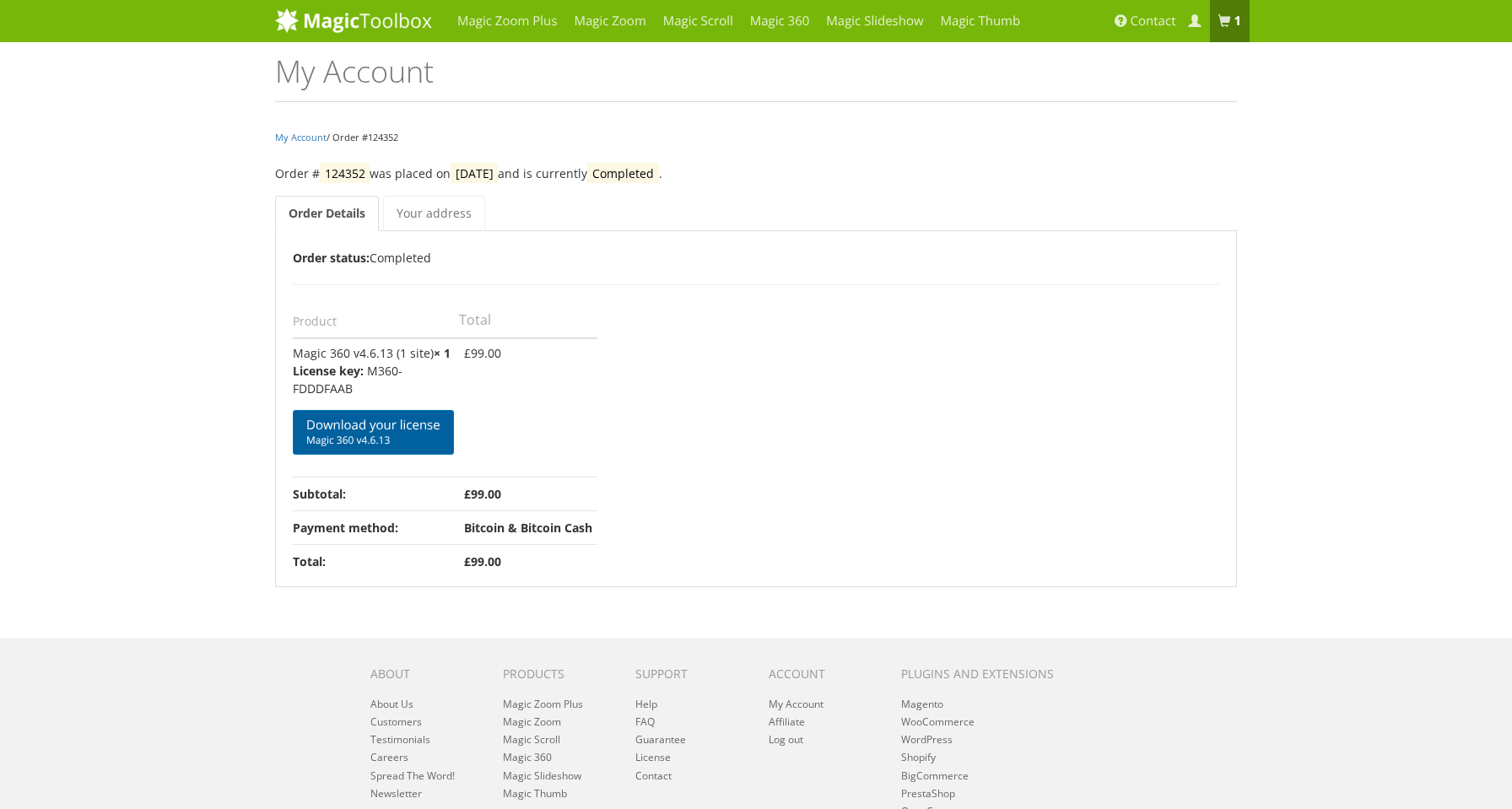
click at [359, 433] on span "Magic 360 v4.6.13" at bounding box center [374, 440] width 134 height 14
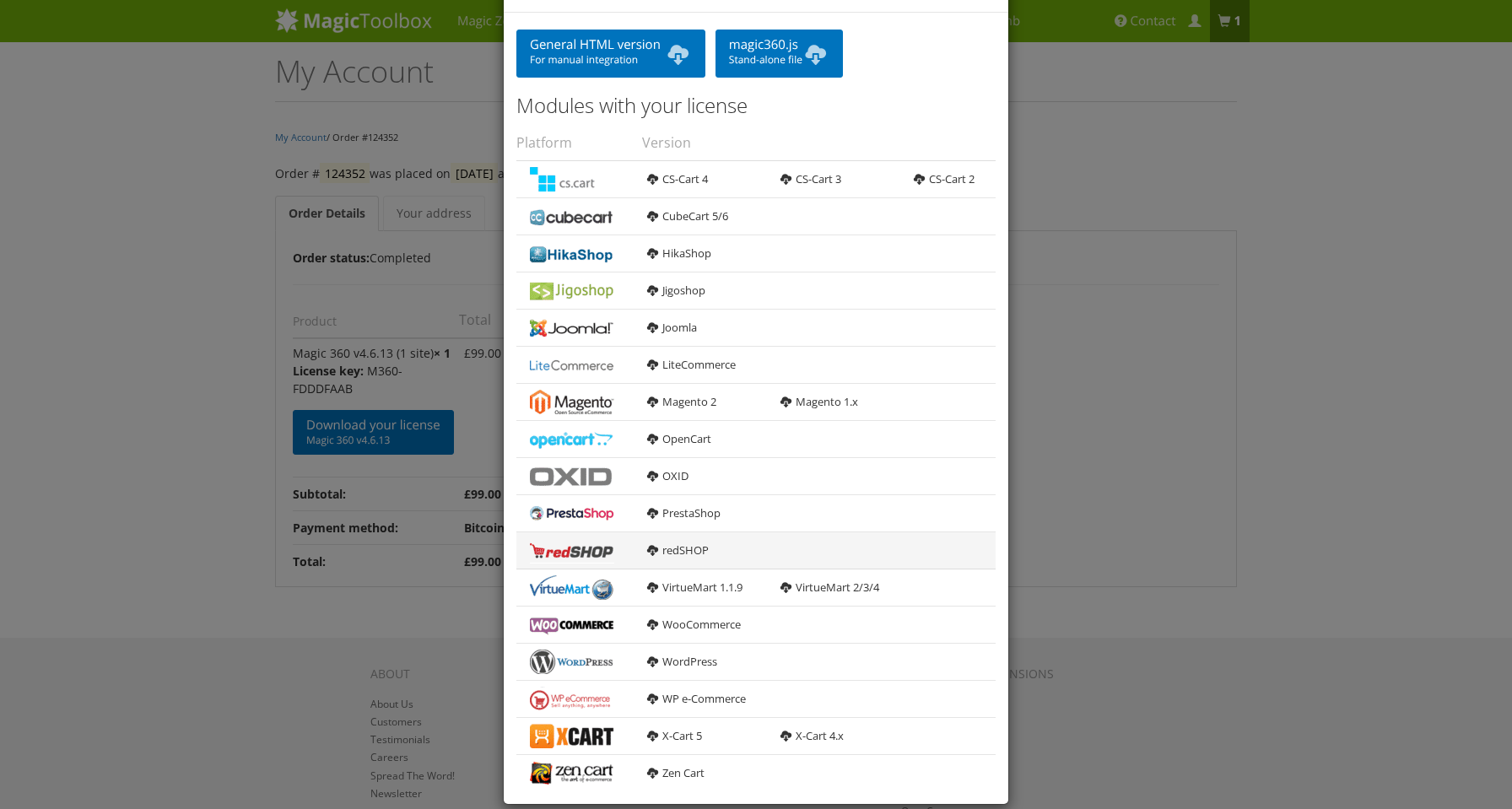
scroll to position [90, 0]
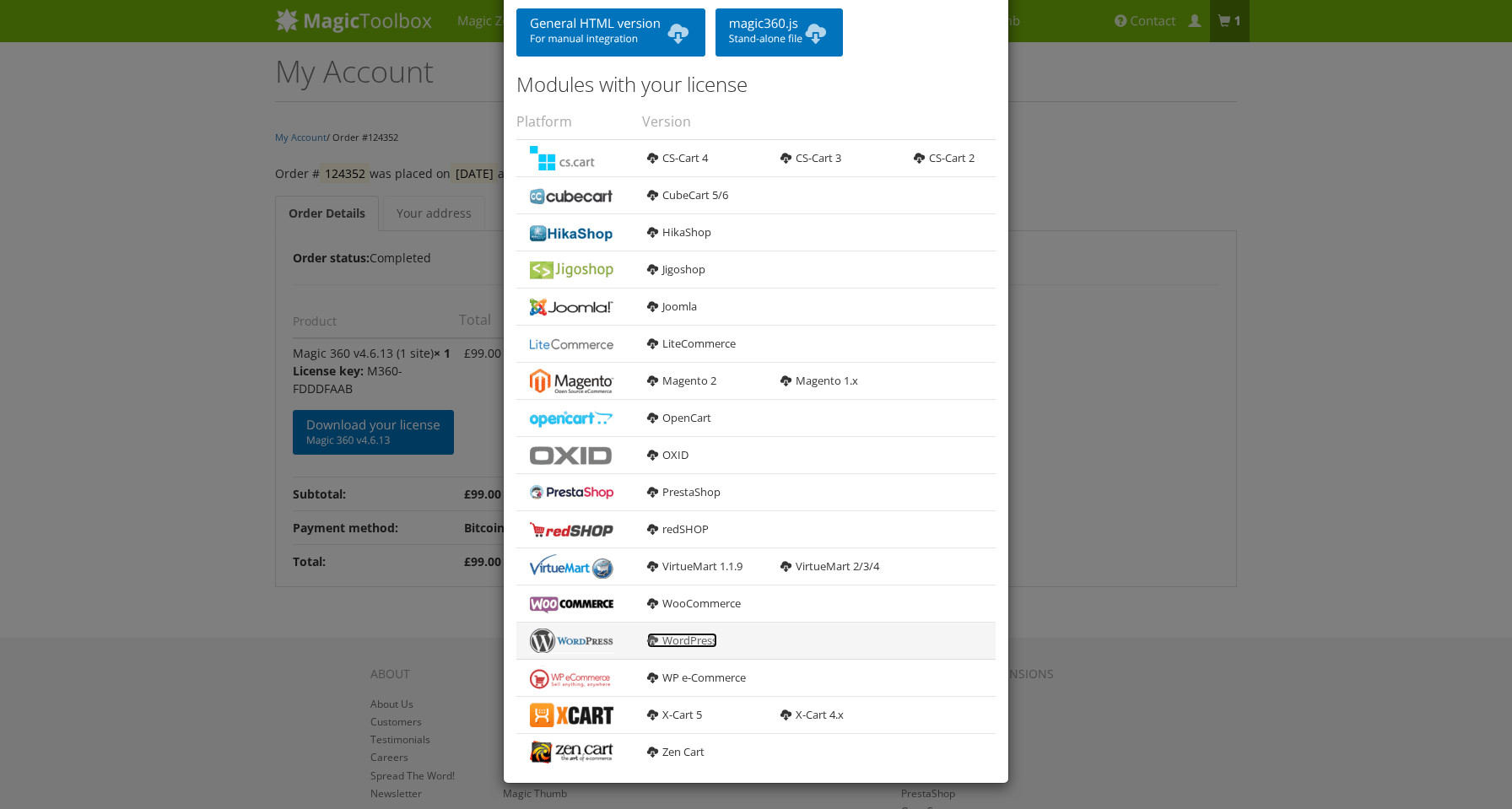
click at [687, 643] on link "WordPress" at bounding box center [682, 640] width 70 height 15
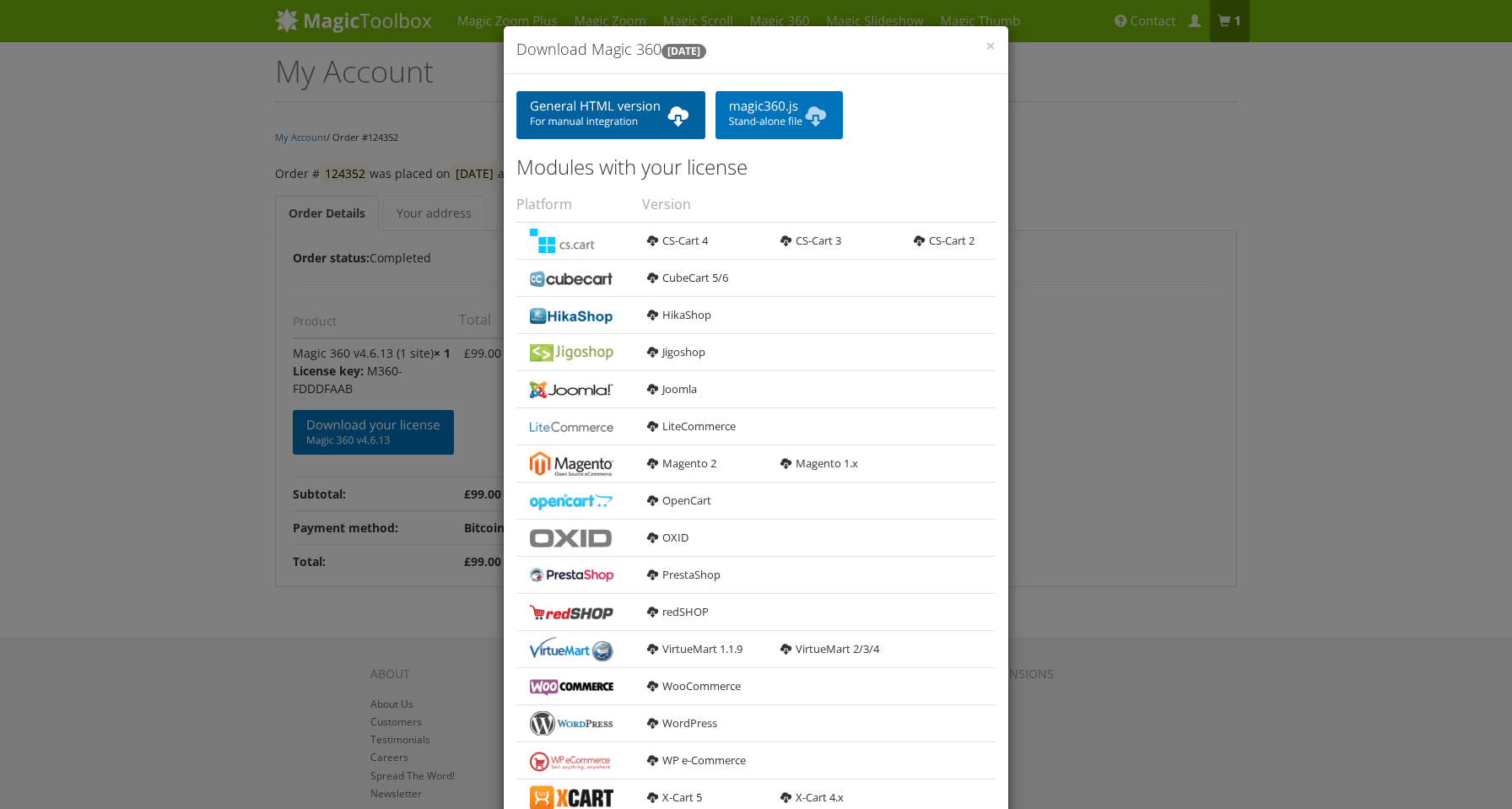
click at [589, 119] on span "For manual integration" at bounding box center [610, 122] width 162 height 14
click at [991, 57] on span "×" at bounding box center [991, 46] width 10 height 24
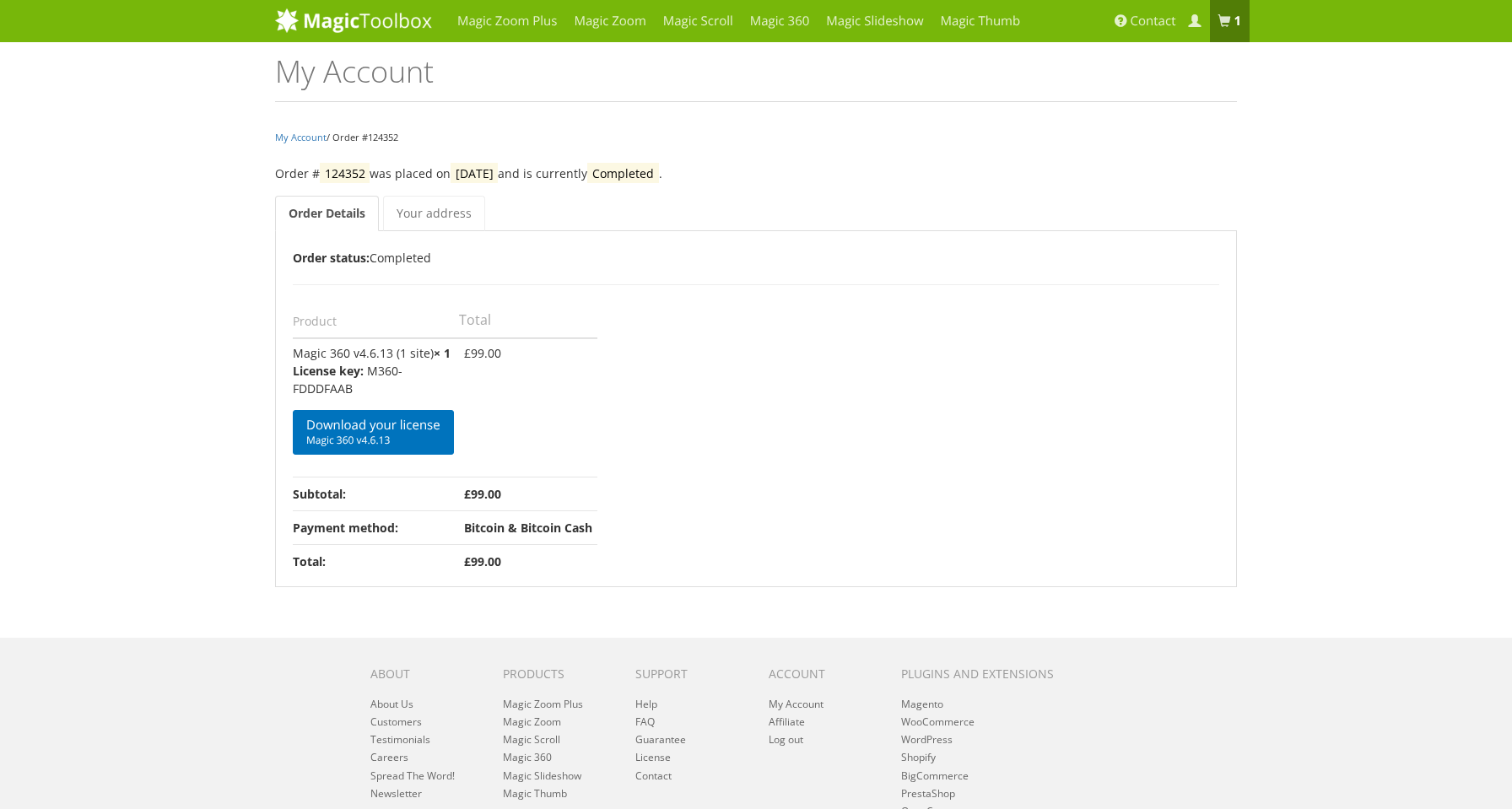
click at [1372, 564] on div "Magic Zoom Plus Magic Zoom Magic Scroll Magic 360 Magic Slideshow Magic Thumb" at bounding box center [756, 477] width 1512 height 956
click at [368, 433] on span "Magic 360 v4.6.13" at bounding box center [374, 440] width 134 height 14
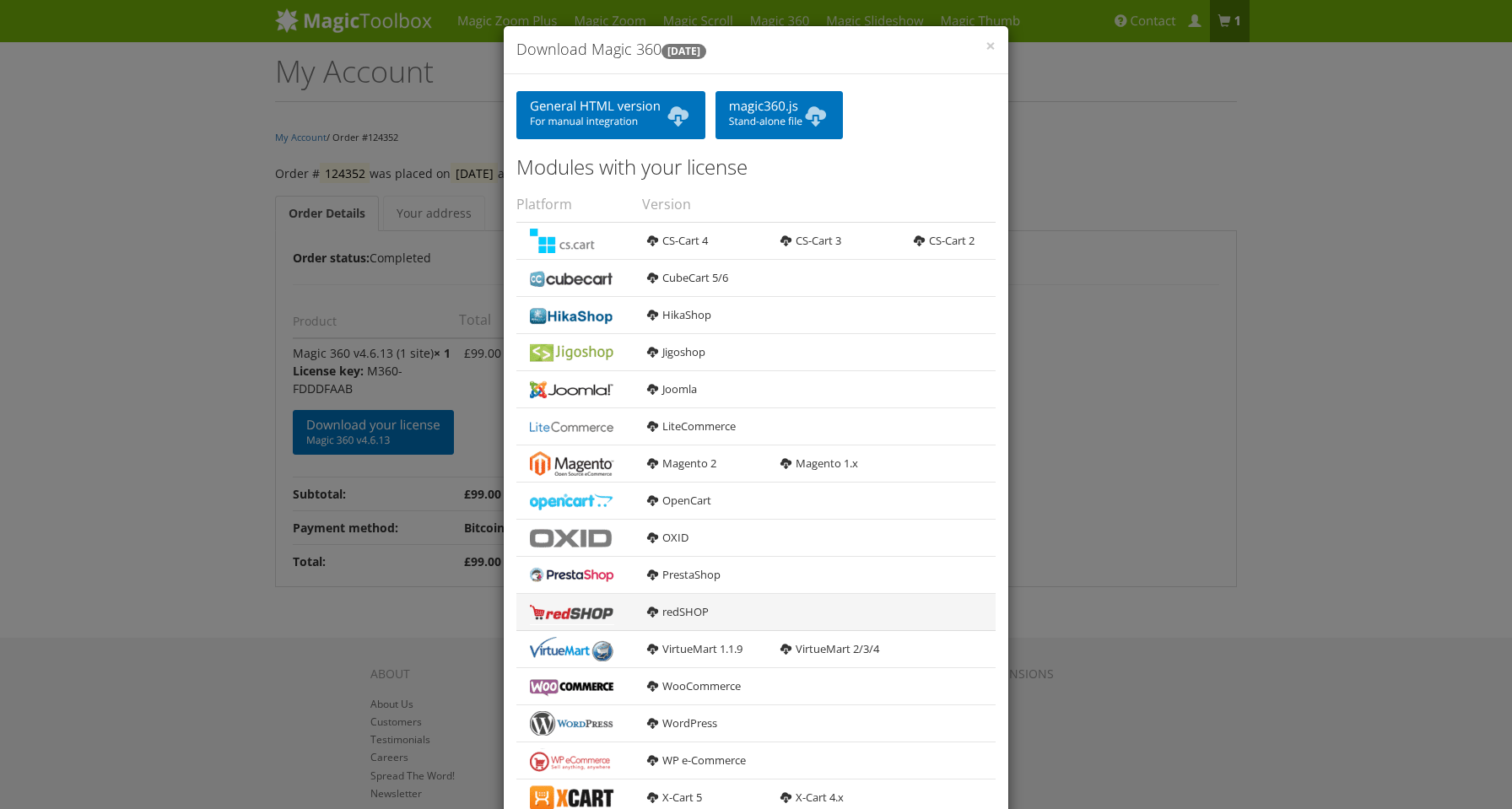
scroll to position [90, 0]
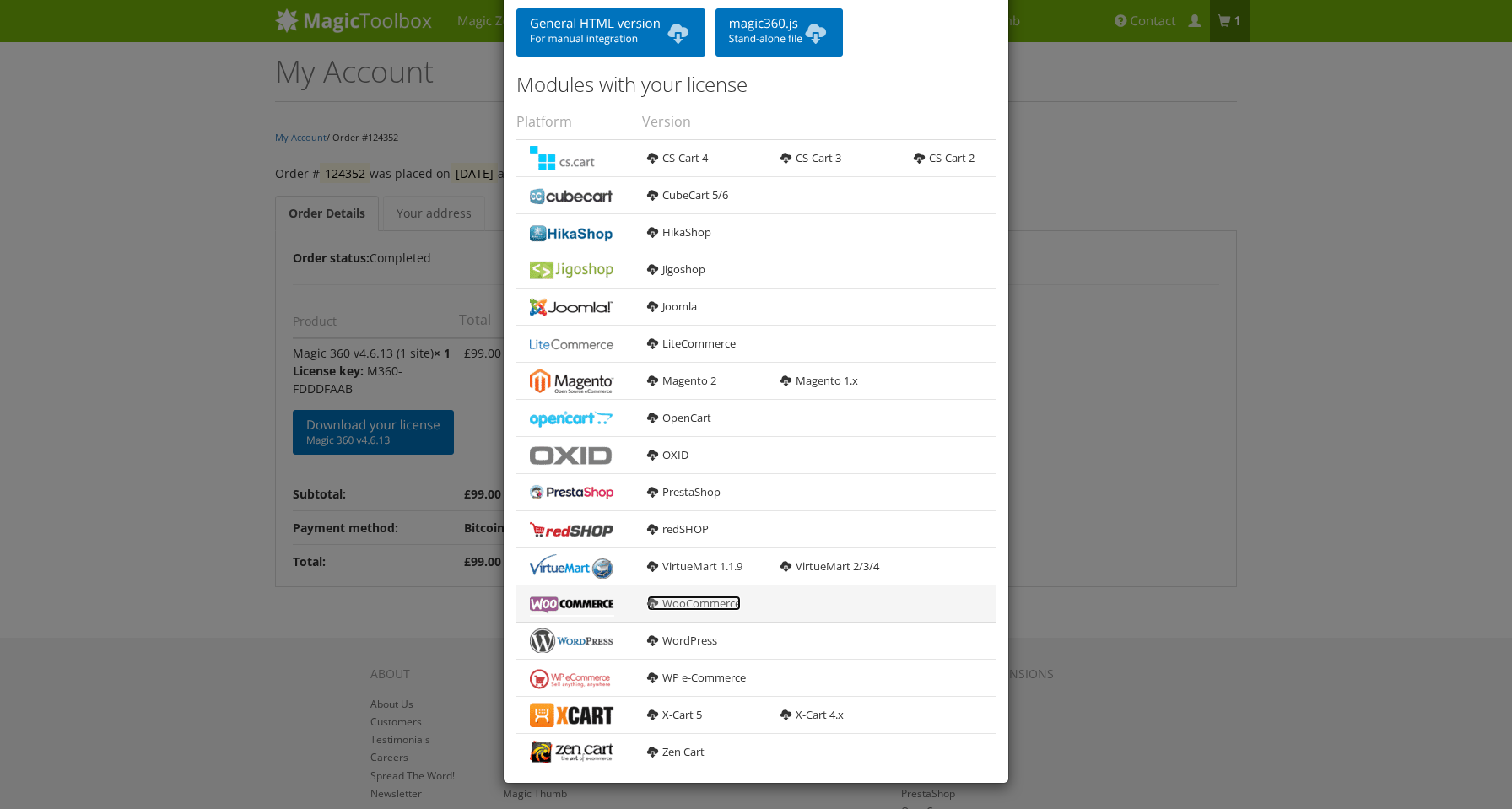
click at [704, 604] on link "WooCommerce" at bounding box center [694, 602] width 94 height 15
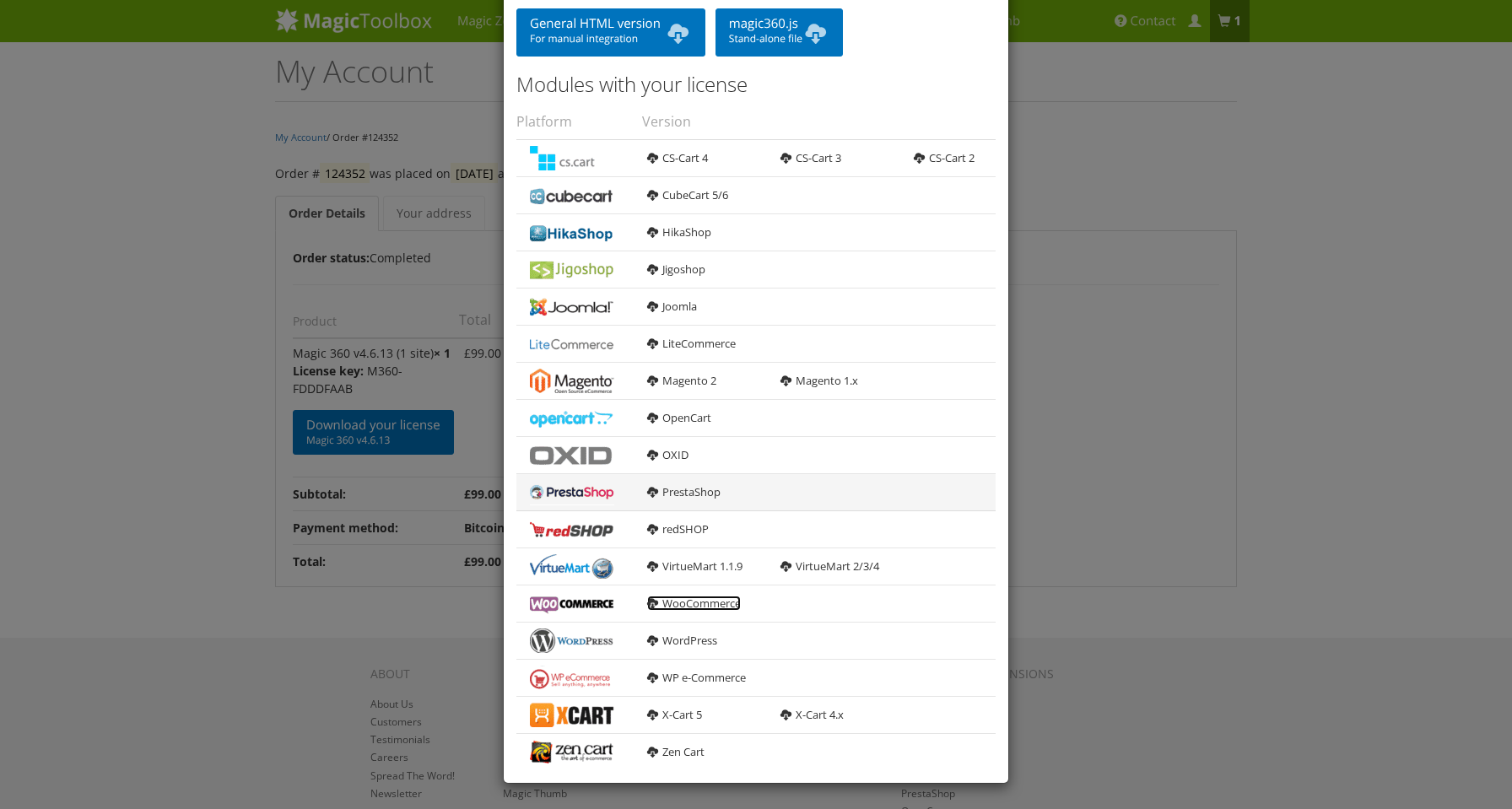
scroll to position [0, 0]
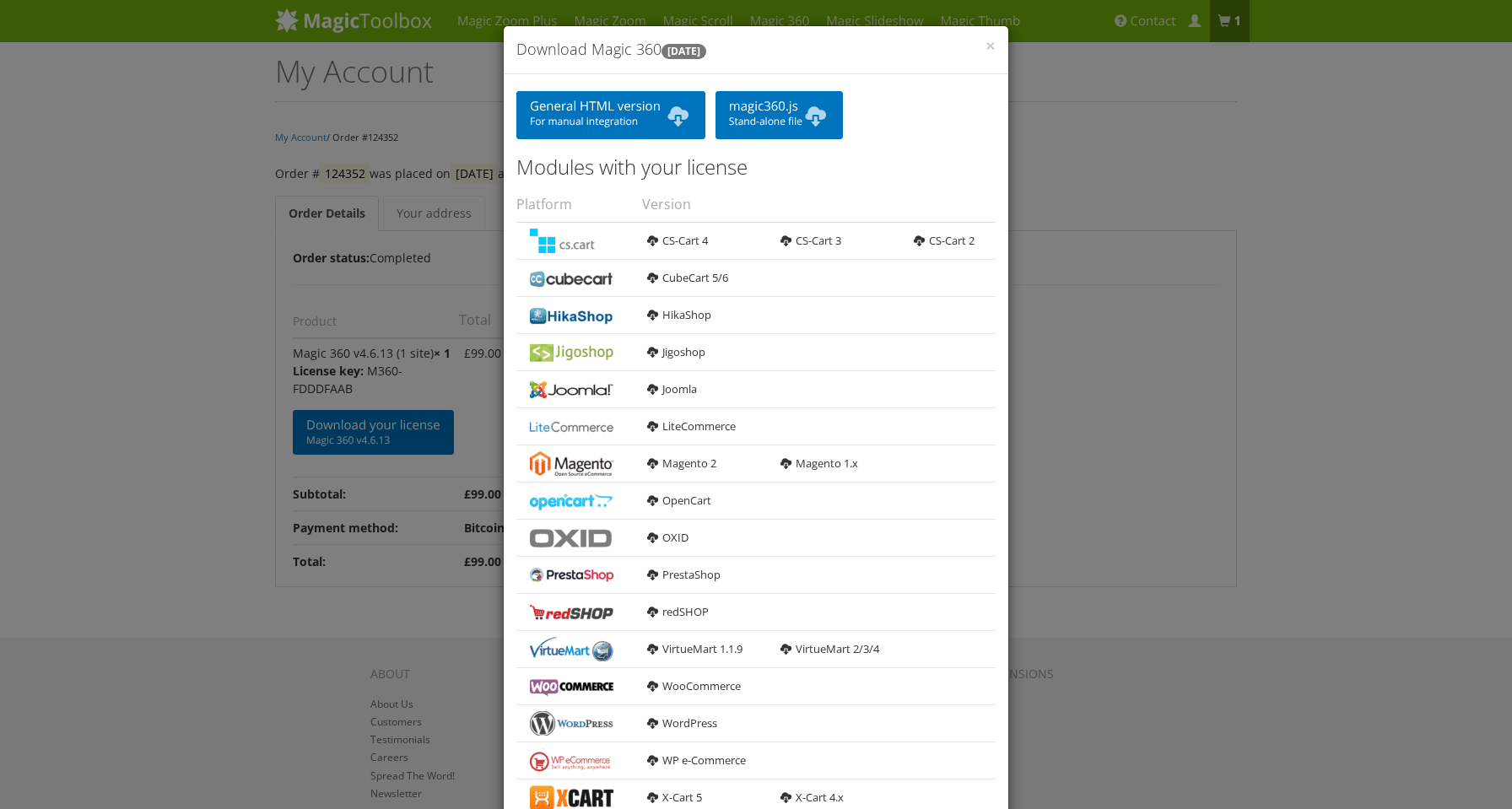
click at [1193, 610] on div "× Download Magic 360 [DATE] General HTML version For manual integration magic36…" at bounding box center [756, 404] width 1512 height 809
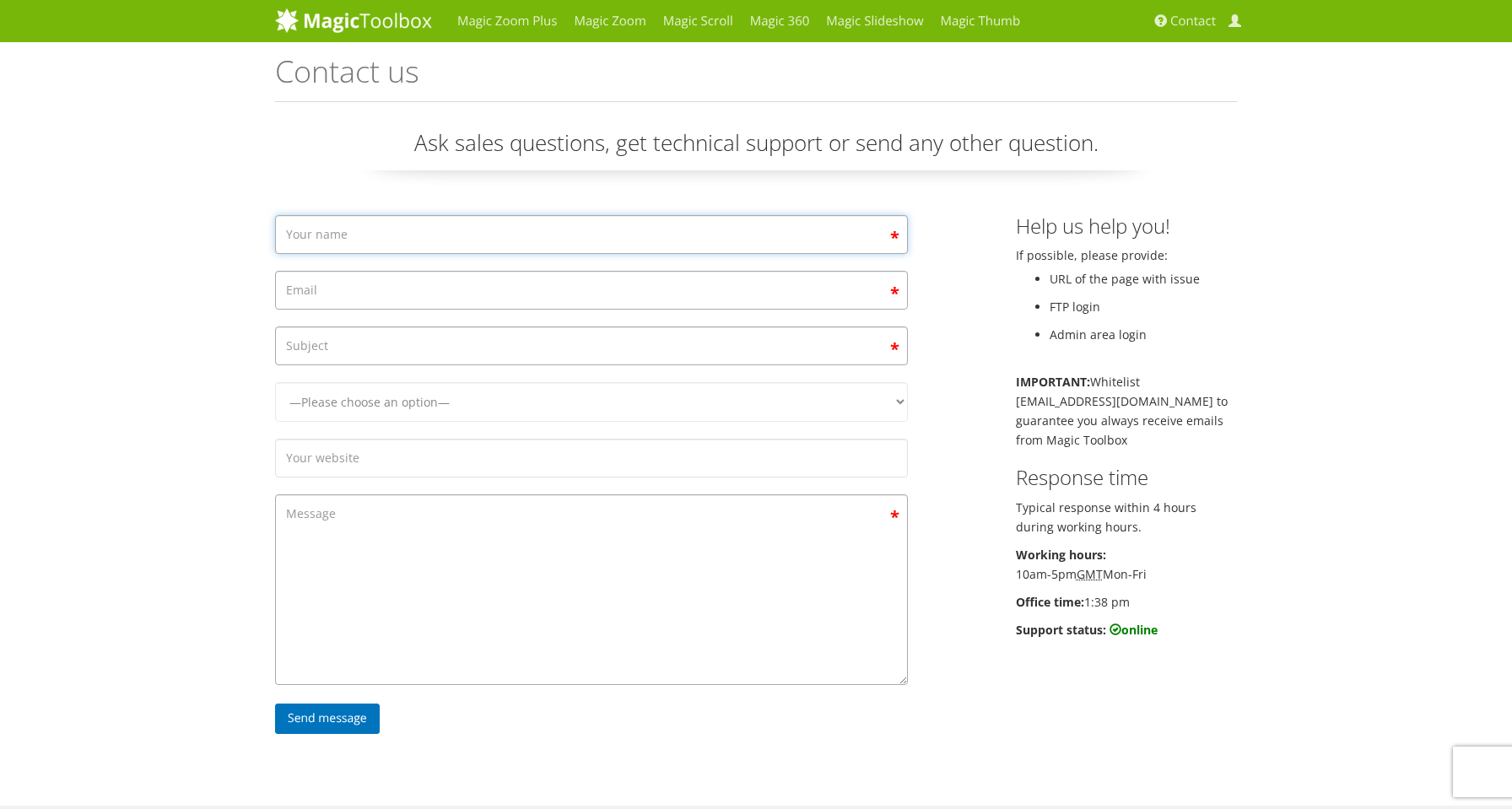
click at [435, 237] on input "Contact form" at bounding box center [591, 234] width 633 height 39
type input "Andery"
click at [433, 279] on input "Contact form" at bounding box center [591, 290] width 633 height 39
type input "[EMAIL_ADDRESS][DOMAIN_NAME]"
click at [288, 346] on input "Update" at bounding box center [591, 346] width 633 height 39
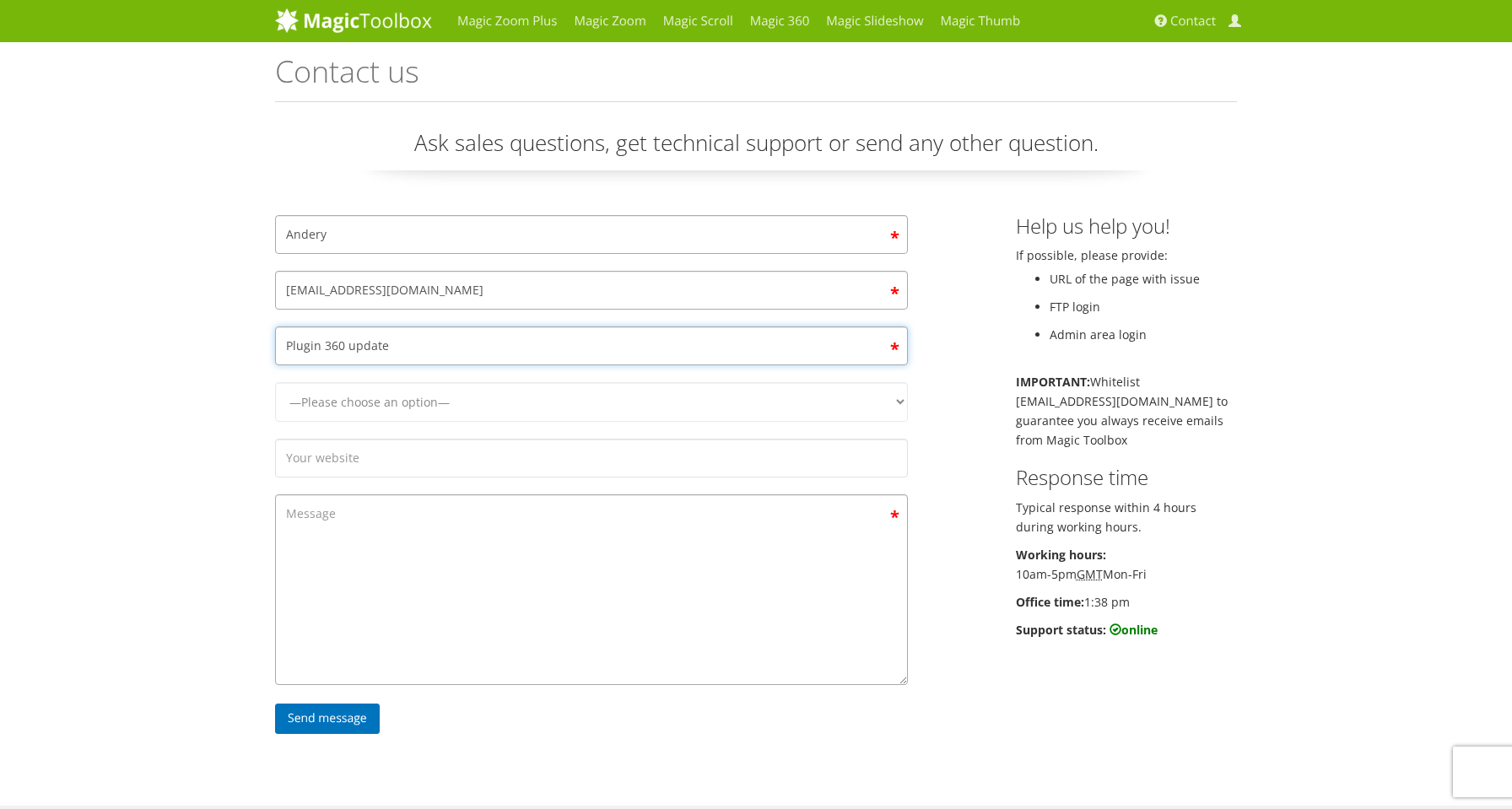
type input "Plugin 360 update"
click at [420, 397] on select "—Please choose an option— Magic Zoom Magic Zoom Plus Magic Thumb Magic Slidesho…" at bounding box center [591, 403] width 633 height 40
select select "Magic 360"
click at [275, 383] on select "—Please choose an option— Magic Zoom Magic Zoom Plus Magic Thumb Magic Slidesho…" at bounding box center [591, 403] width 633 height 40
click at [335, 346] on input "Plugin 360 update" at bounding box center [591, 346] width 633 height 39
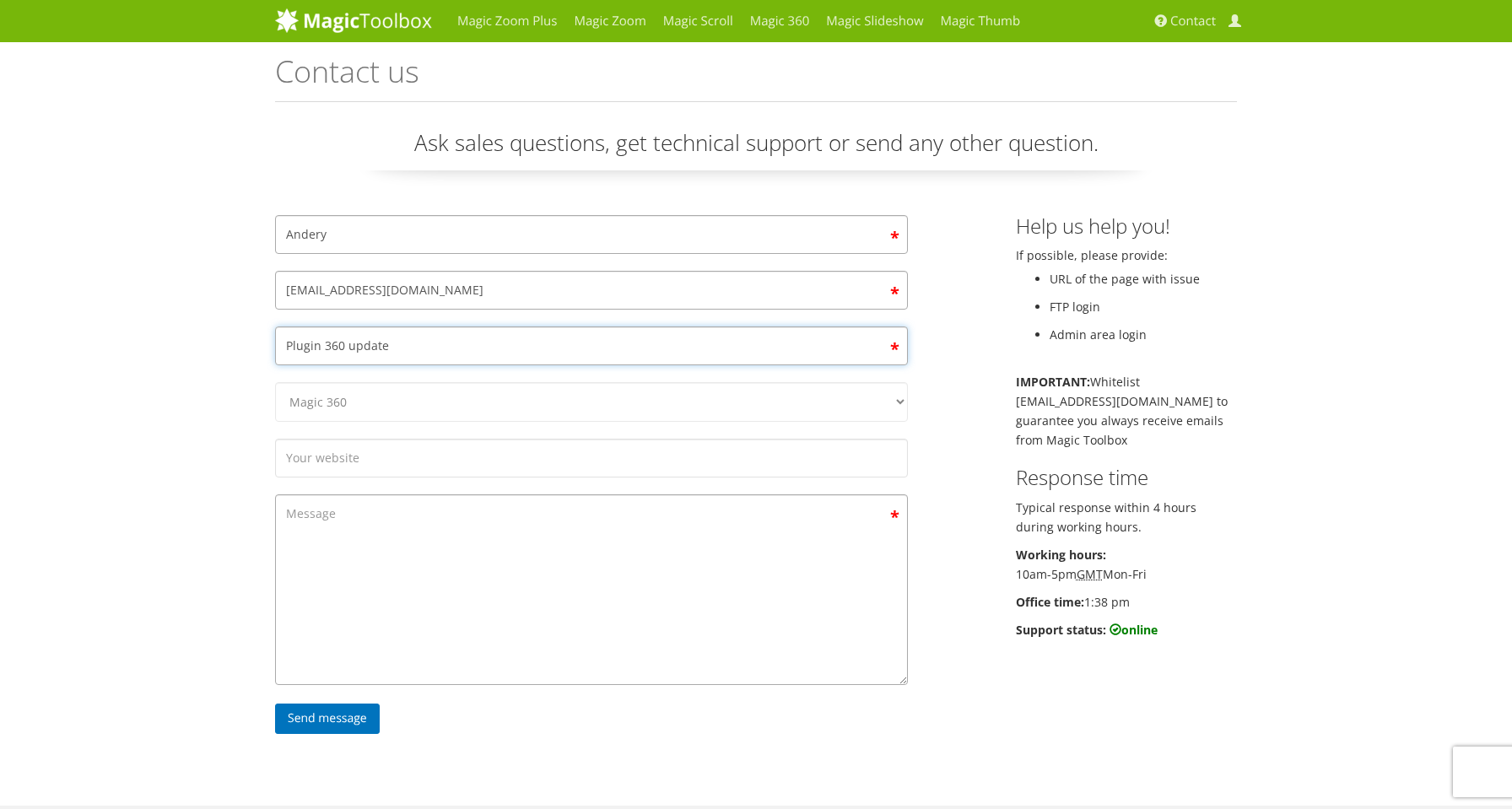
click at [335, 346] on input "Plugin 360 update" at bounding box center [591, 346] width 633 height 39
click at [387, 355] on input "Plugin update" at bounding box center [591, 346] width 633 height 39
click at [403, 356] on input "Plugin update and" at bounding box center [591, 346] width 633 height 39
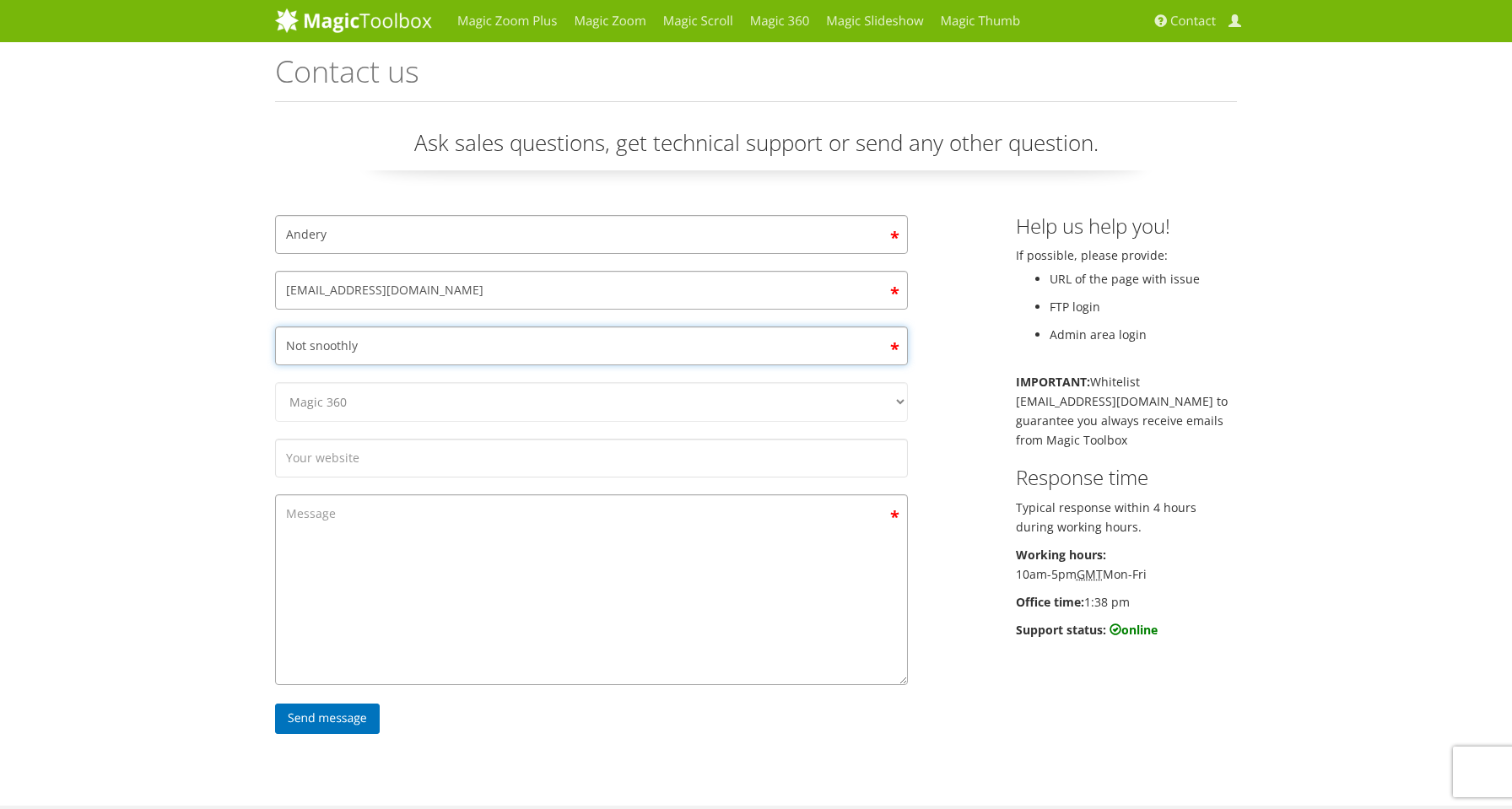
click at [322, 345] on input "Not snoothly" at bounding box center [591, 346] width 633 height 39
click at [399, 351] on input "Not smoothly" at bounding box center [591, 346] width 633 height 39
type input "Not smoothly rotating after update"
click at [412, 471] on input "Contact form" at bounding box center [591, 457] width 633 height 39
type input "grailium.com"
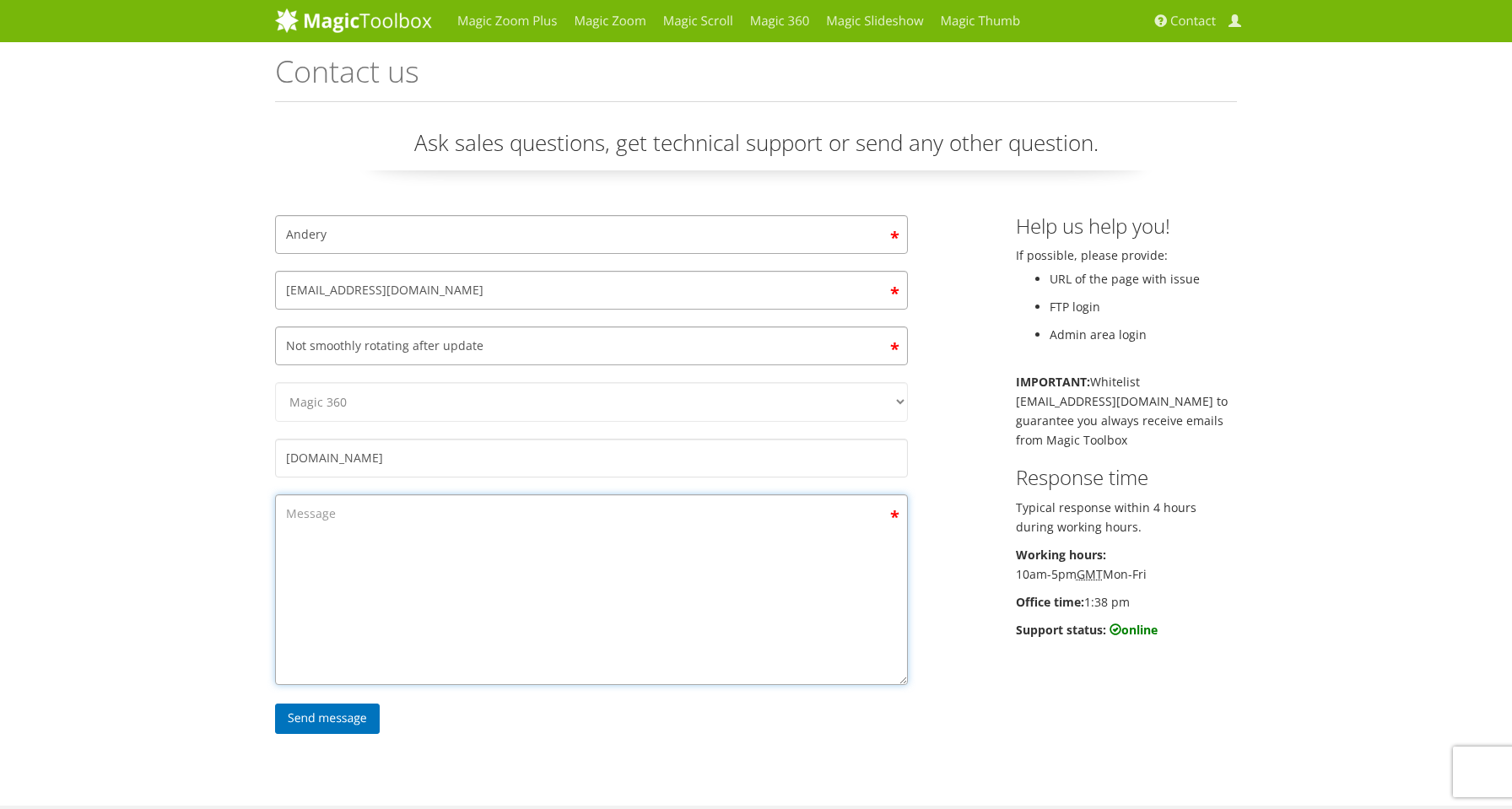
click at [427, 534] on textarea "Contact form" at bounding box center [591, 589] width 633 height 191
click at [352, 396] on select "—Please choose an option— Magic Zoom Magic Zoom Plus Magic Thumb Magic Slidesho…" at bounding box center [591, 403] width 633 height 40
click at [275, 383] on select "—Please choose an option— Magic Zoom Magic Zoom Plus Magic Thumb Magic Slidesho…" at bounding box center [591, 403] width 633 height 40
click at [578, 544] on textarea "Hi, II'm updating old plugins on the site and updated" at bounding box center [591, 589] width 633 height 191
drag, startPoint x: 798, startPoint y: 530, endPoint x: 870, endPoint y: 530, distance: 72.0
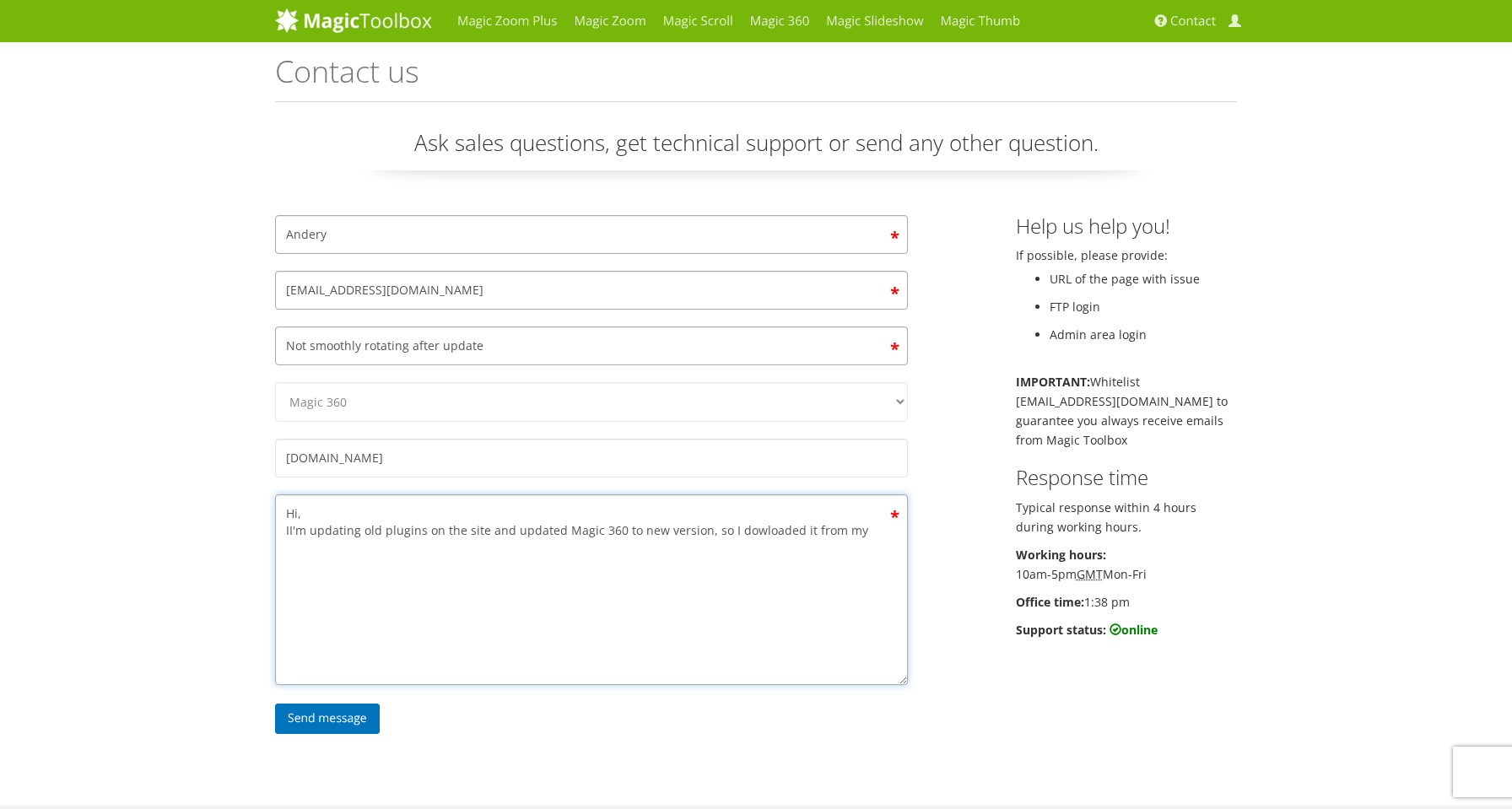
click at [870, 530] on textarea "Hi, II'm updating old plugins on the site and updated Magic 360 to new version,…" at bounding box center [591, 589] width 633 height 191
drag, startPoint x: 861, startPoint y: 529, endPoint x: 725, endPoint y: 535, distance: 136.1
click at [725, 535] on textarea "Hi, II'm updating old plugins on the site and updated Magic 360 to new version,…" at bounding box center [591, 589] width 633 height 191
click at [882, 549] on textarea "Hi, II'm updating old plugins on the site and updated Magic 360 to new version,…" at bounding box center [591, 589] width 633 height 191
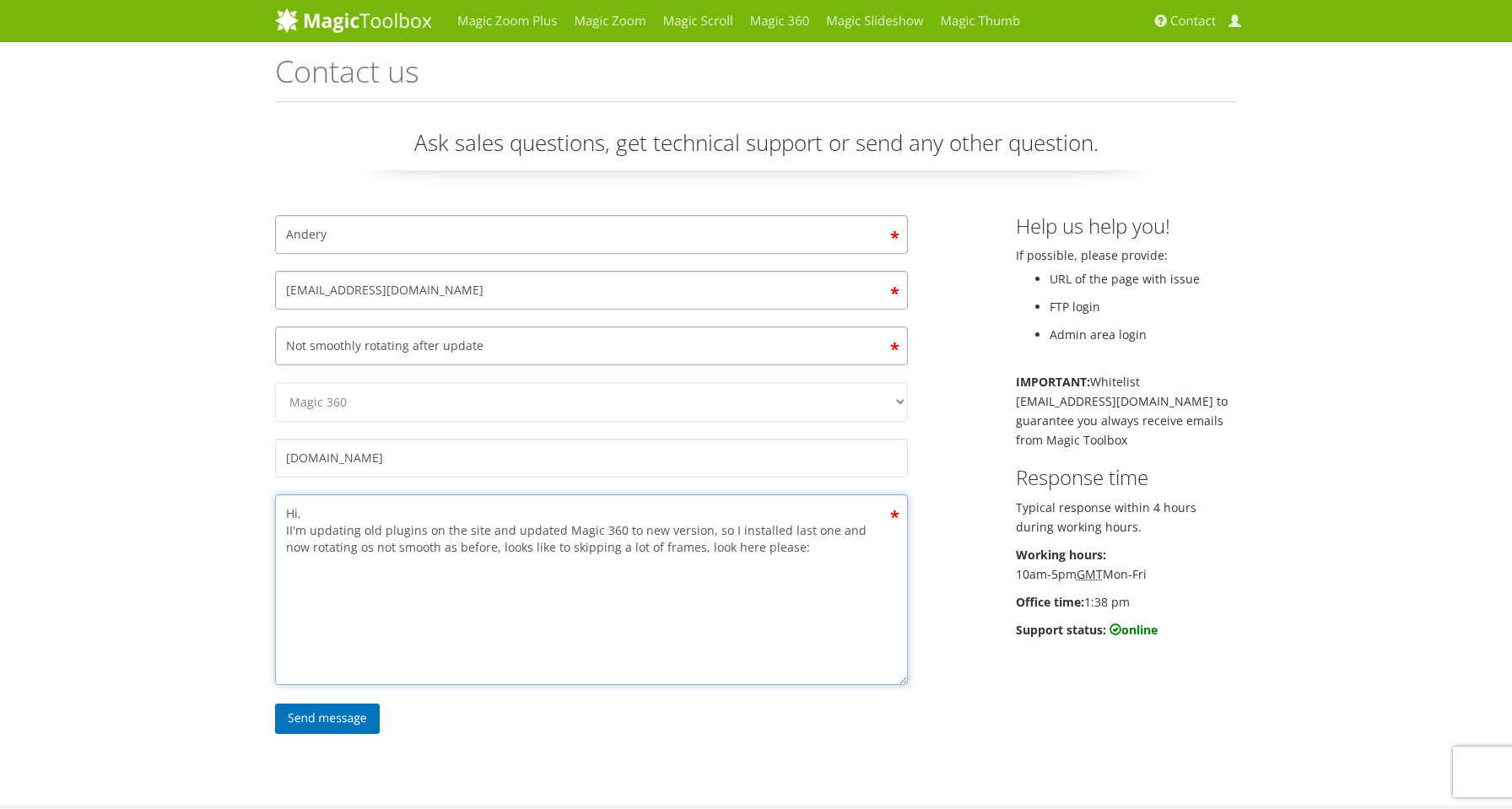
paste textarea "https://grailium.com/product/watch/patek-philippe-ref-4241-j-051/"
click at [296, 530] on textarea "Hi, II'm updating old plugins on the site and updated Magic 360 to new version,…" at bounding box center [591, 589] width 633 height 191
click at [391, 546] on textarea "Hi, I'm currently updating old plugins on the site and updated Magic 360 to new…" at bounding box center [591, 589] width 633 height 191
click at [418, 547] on textarea "Hi, I'm currently updating old plugins on the site and updated Magic 360 to new…" at bounding box center [591, 589] width 633 height 191
click at [829, 550] on textarea "Hi, I'm currently updating old plugins on the site and updated Magic 360 to new…" at bounding box center [591, 589] width 633 height 191
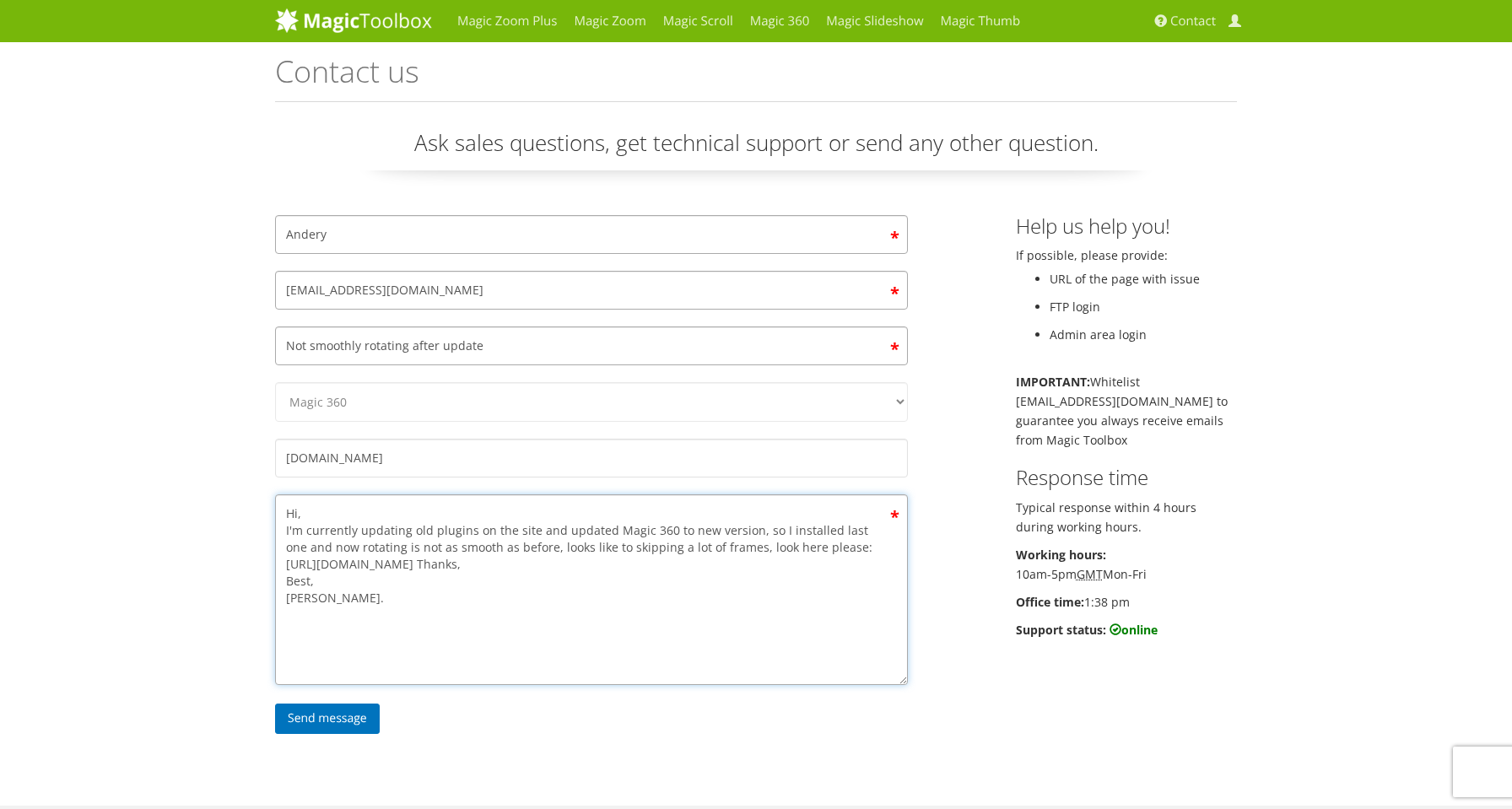
click at [659, 566] on textarea "Hi, I'm currently updating old plugins on the site and updated Magic 360 to new…" at bounding box center [591, 589] width 633 height 191
click at [814, 563] on textarea "Hi, I'm currently updating old plugins on the site and updated Magic 360 to new…" at bounding box center [591, 589] width 633 height 191
paste textarea "Version 6.9.15"
click at [359, 584] on textarea "Hi, I'm currently updating old plugins on the site and updated Magic 360 to new…" at bounding box center [591, 589] width 633 height 191
click at [818, 568] on textarea "Hi, I'm currently updating old plugins on the site and updated Magic 360 to new…" at bounding box center [591, 589] width 633 height 191
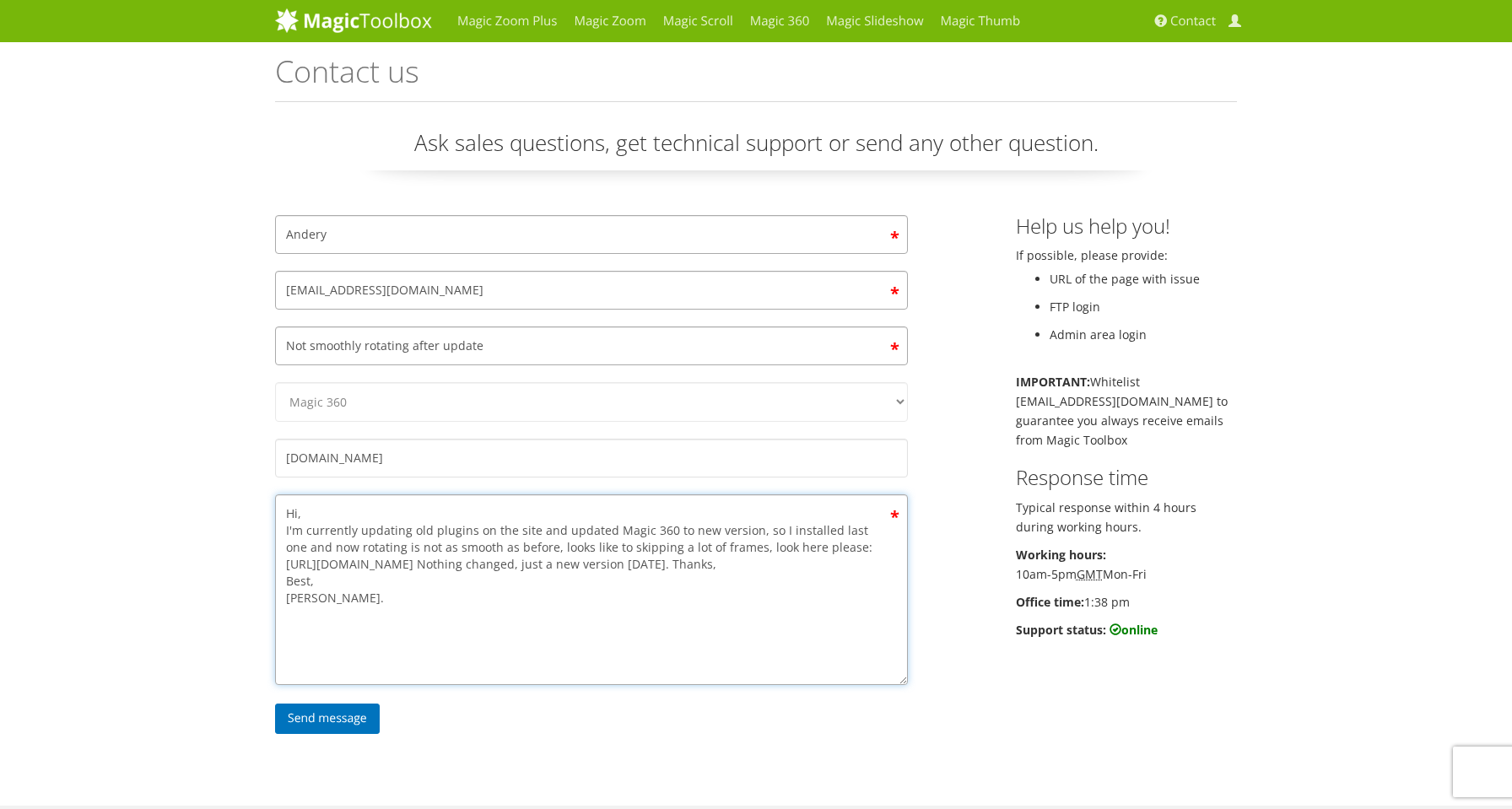
click at [369, 580] on textarea "Hi, I'm currently updating old plugins on the site and updated Magic 360 to new…" at bounding box center [591, 589] width 633 height 191
type textarea "Hi, I'm currently updating old plugins on the site and updated Magic 360 to new…"
click at [339, 709] on input "Send message" at bounding box center [327, 719] width 105 height 30
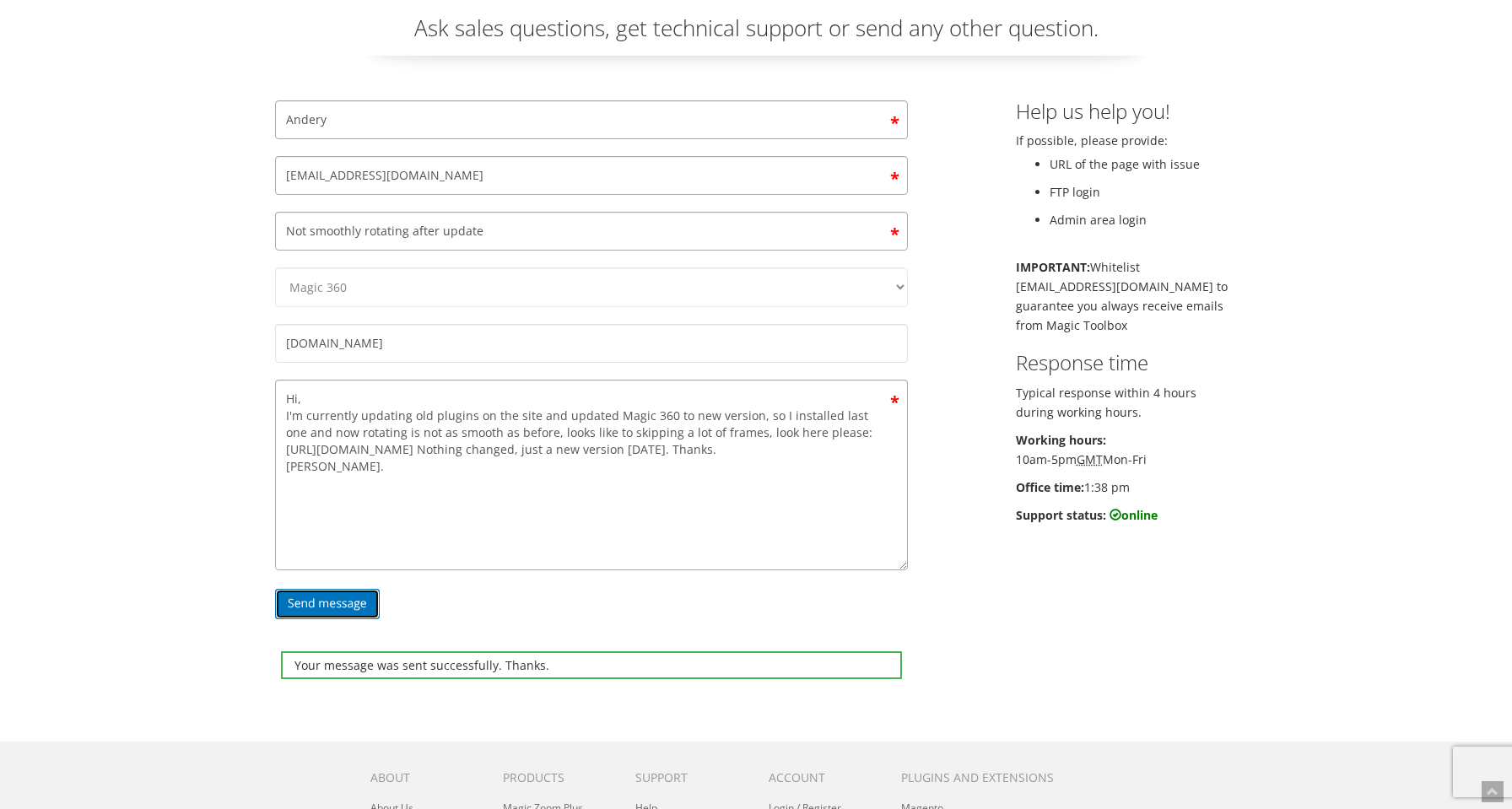
scroll to position [112, 0]
